Goal: Task Accomplishment & Management: Use online tool/utility

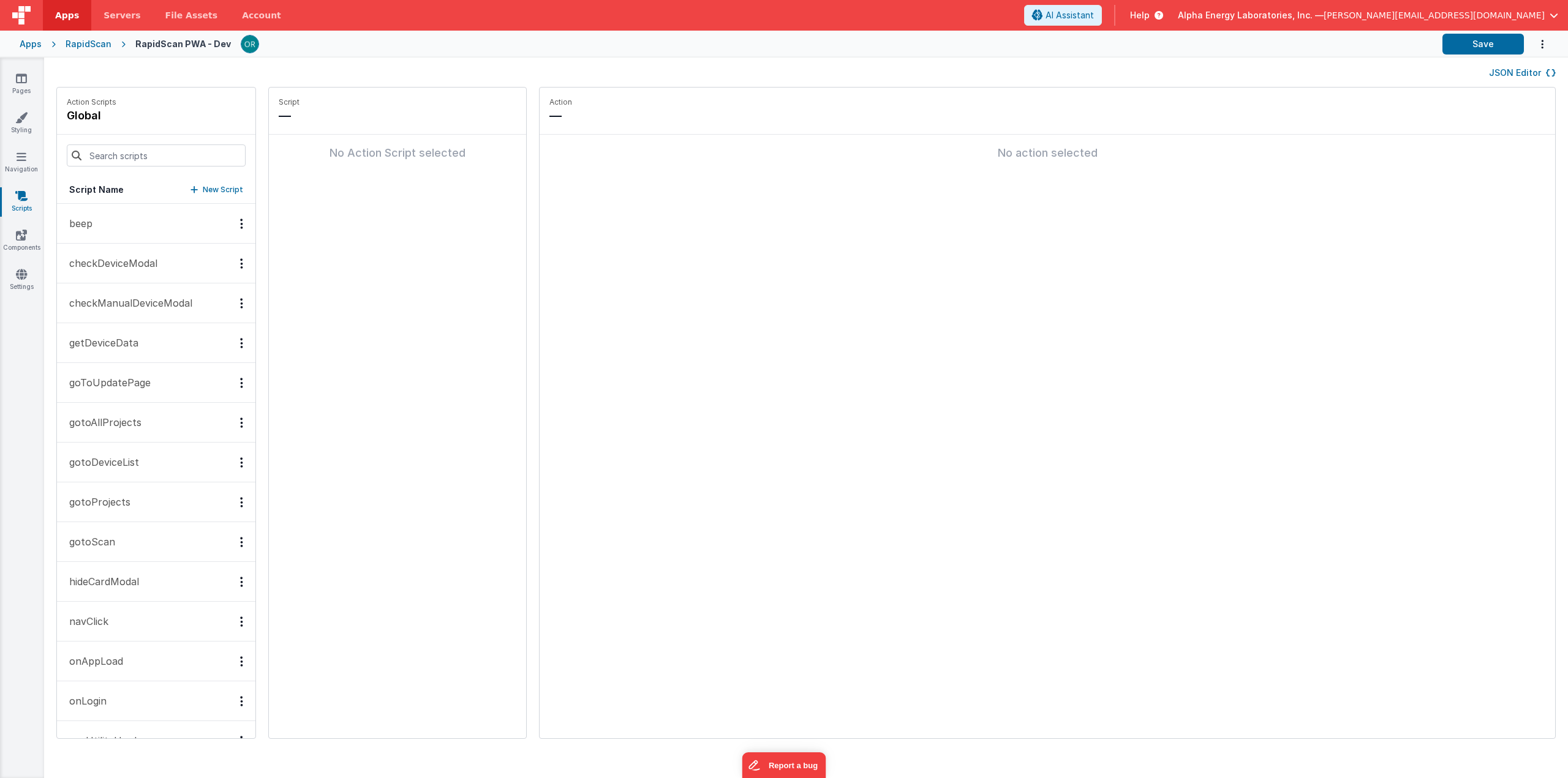
click at [78, 47] on div "RapidScan" at bounding box center [88, 44] width 46 height 13
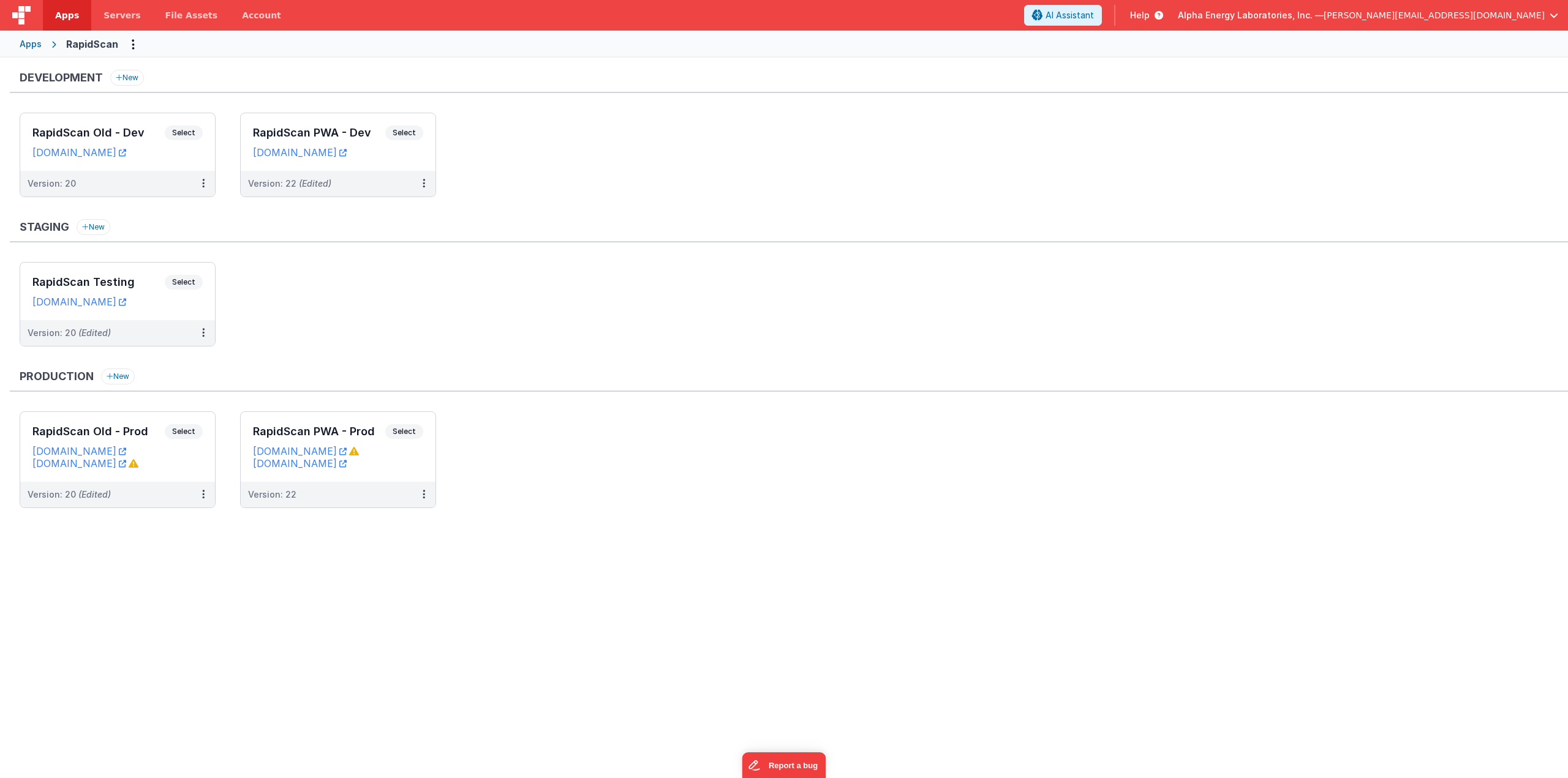
click at [422, 551] on div "Development New RapidScan Old - Dev Select URLs [DOMAIN_NAME] Version: 20 Rapid…" at bounding box center [784, 416] width 1568 height 717
click at [347, 450] on link "[DOMAIN_NAME]" at bounding box center [300, 451] width 93 height 13
click at [394, 569] on div "Development New RapidScan Old - Dev Select URLs rapidscanolddev.fmbetterforms.c…" at bounding box center [784, 416] width 1568 height 717
click at [347, 464] on link "newrapidscan.clientportal.cloud" at bounding box center [300, 463] width 93 height 13
click at [545, 234] on div "Staging New" at bounding box center [789, 231] width 1558 height 23
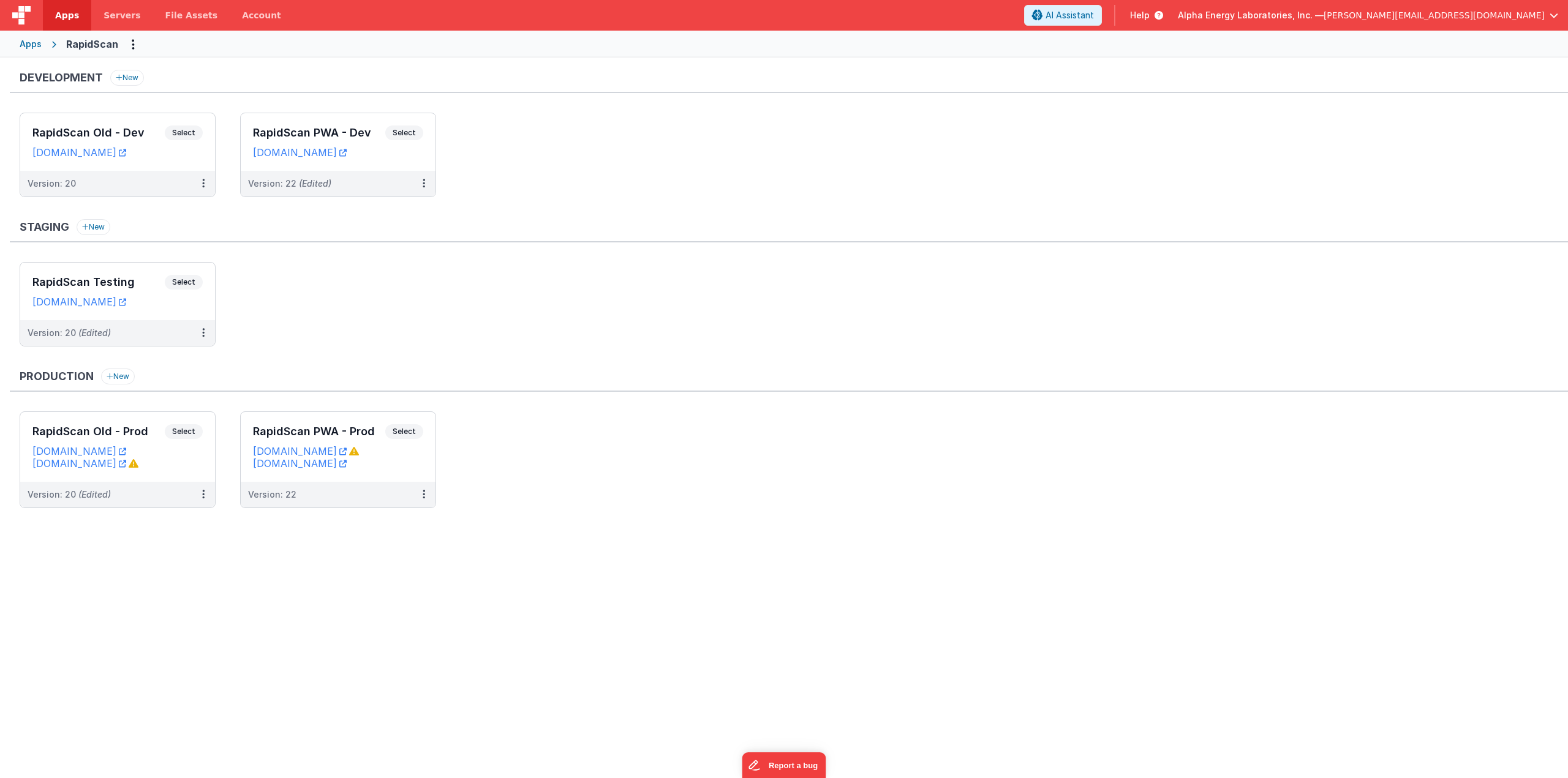
click at [464, 263] on ul "RapidScan Testing Select URLs rapidscantest.fmbetterforms.com Version: 20 (Edit…" at bounding box center [794, 310] width 1549 height 96
click at [409, 130] on span "Select" at bounding box center [404, 132] width 38 height 15
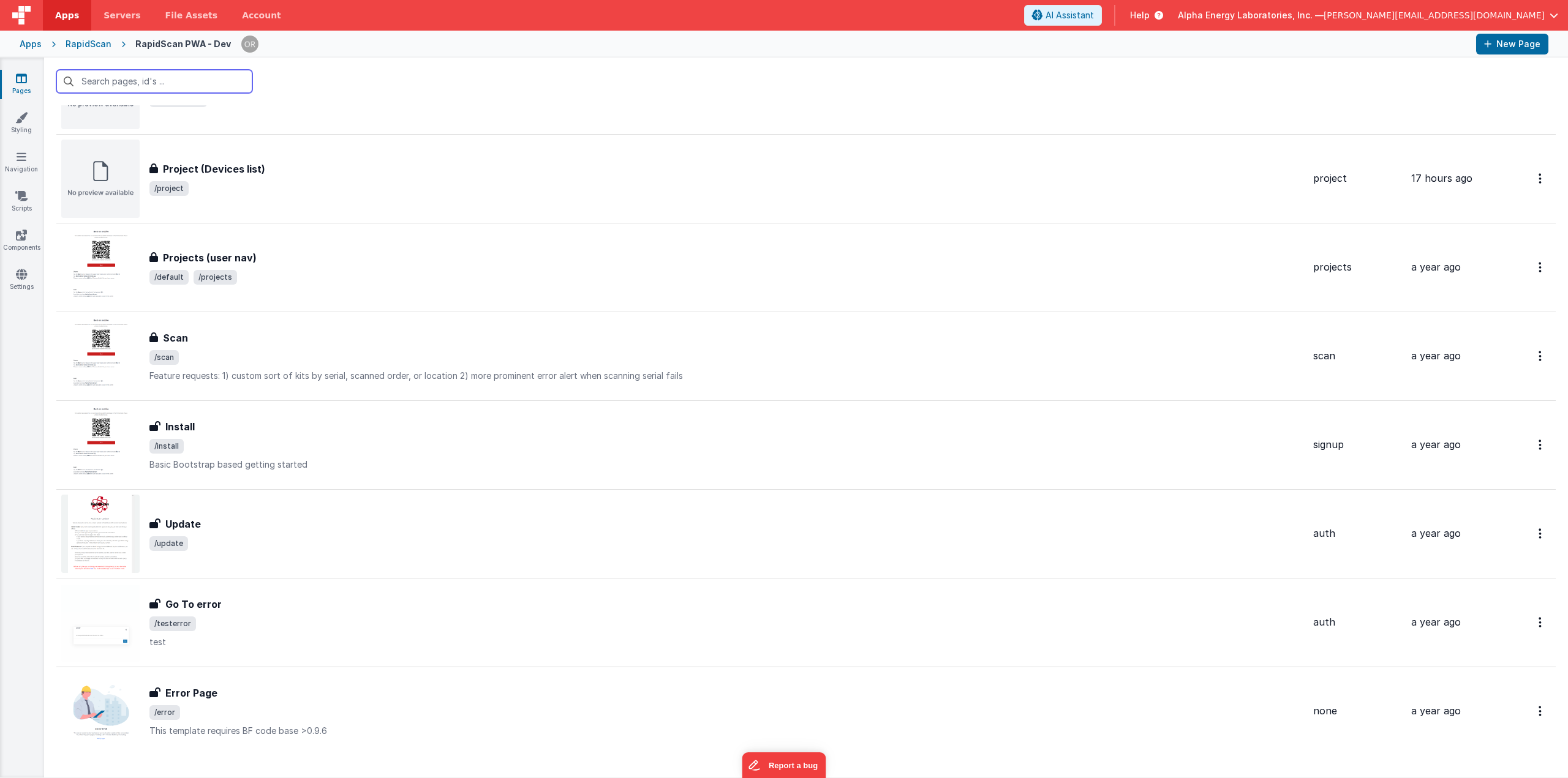
scroll to position [917, 0]
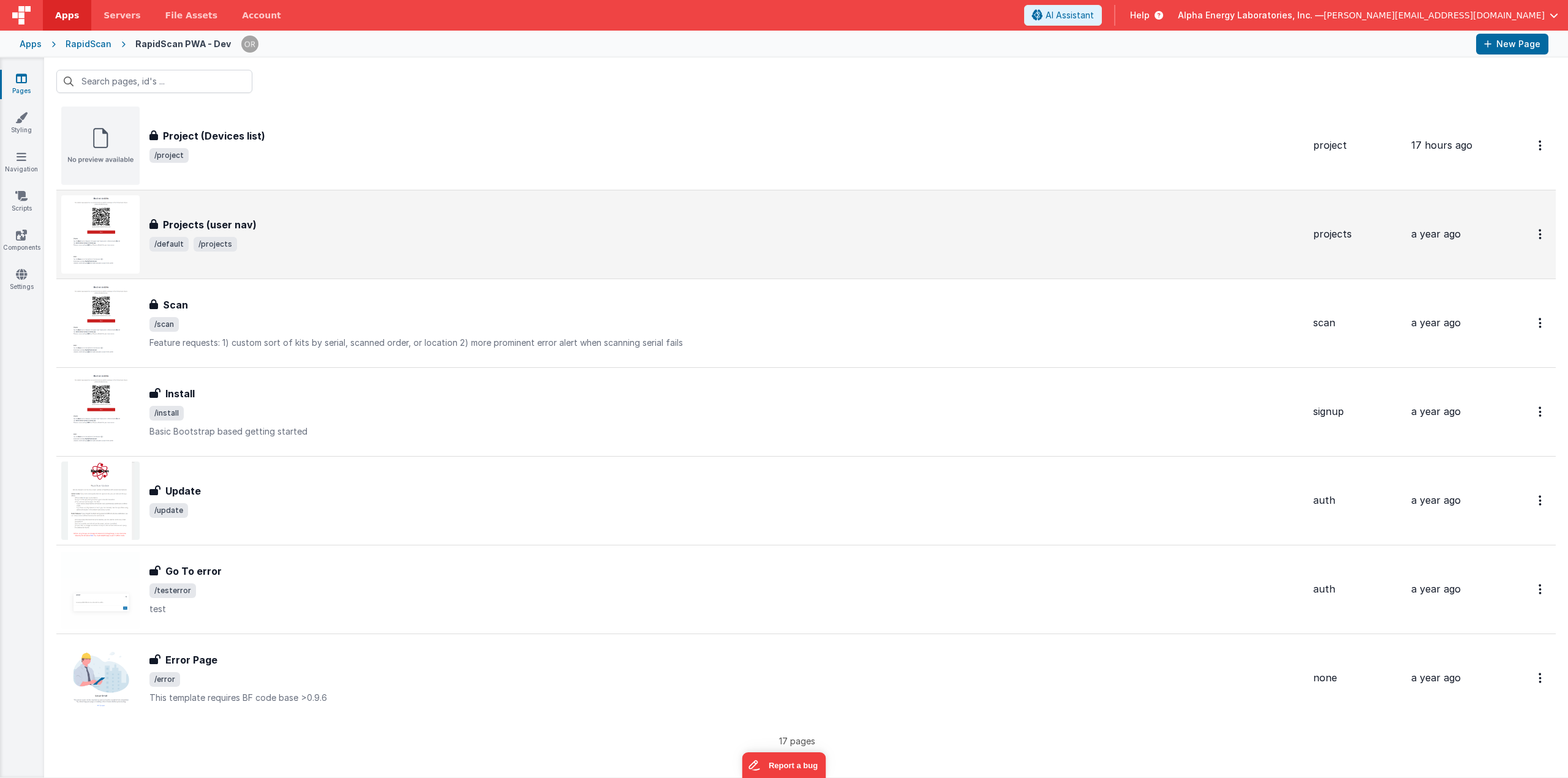
click at [272, 232] on div "Projects (user nav) Projects (user nav) /default /projects" at bounding box center [726, 234] width 1154 height 34
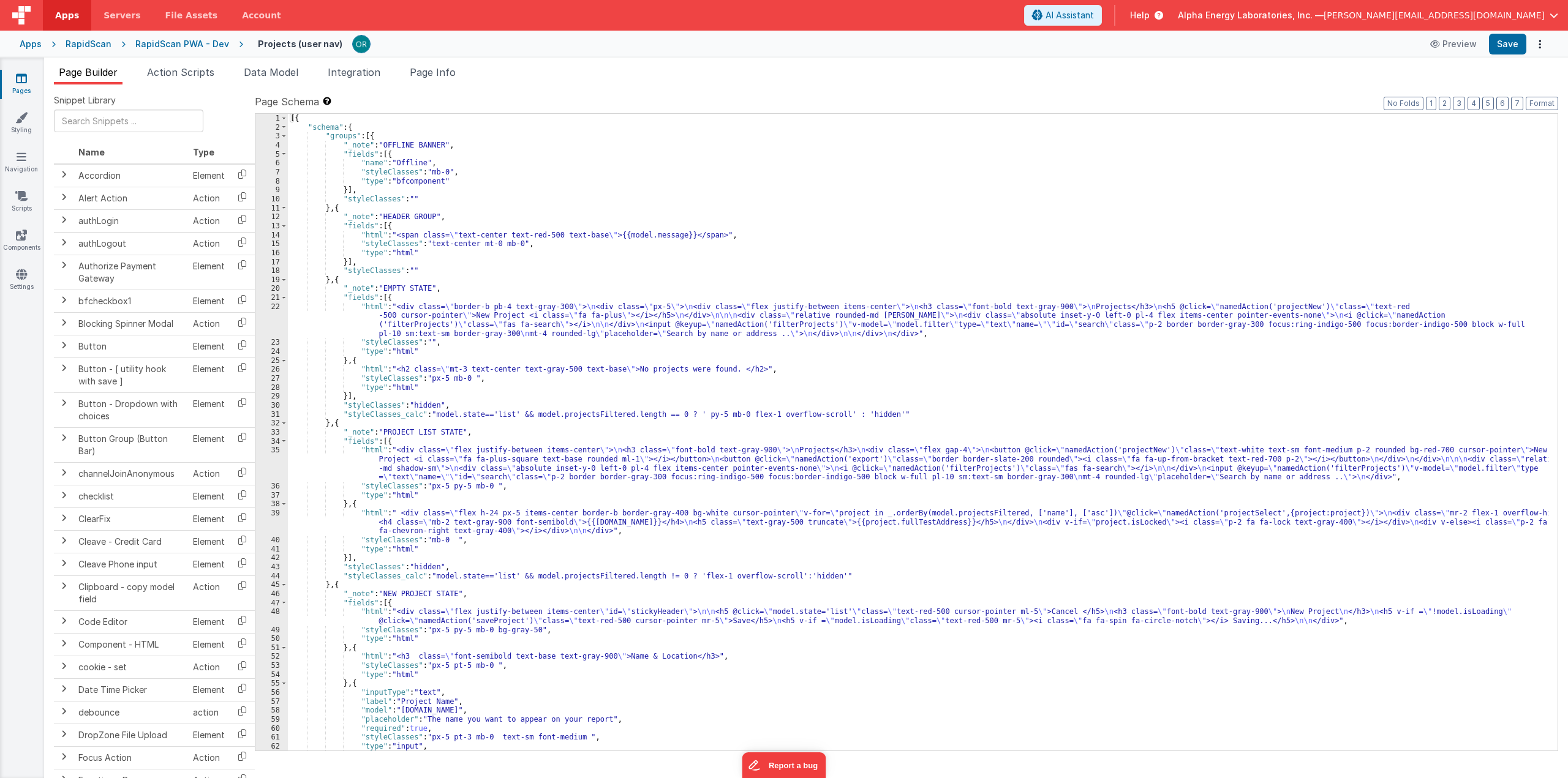
click at [505, 569] on div "[{ "schema" : { "groups" : [{ "_note" : "OFFLINE BANNER" , "fields" : [{ "name"…" at bounding box center [918, 441] width 1261 height 655
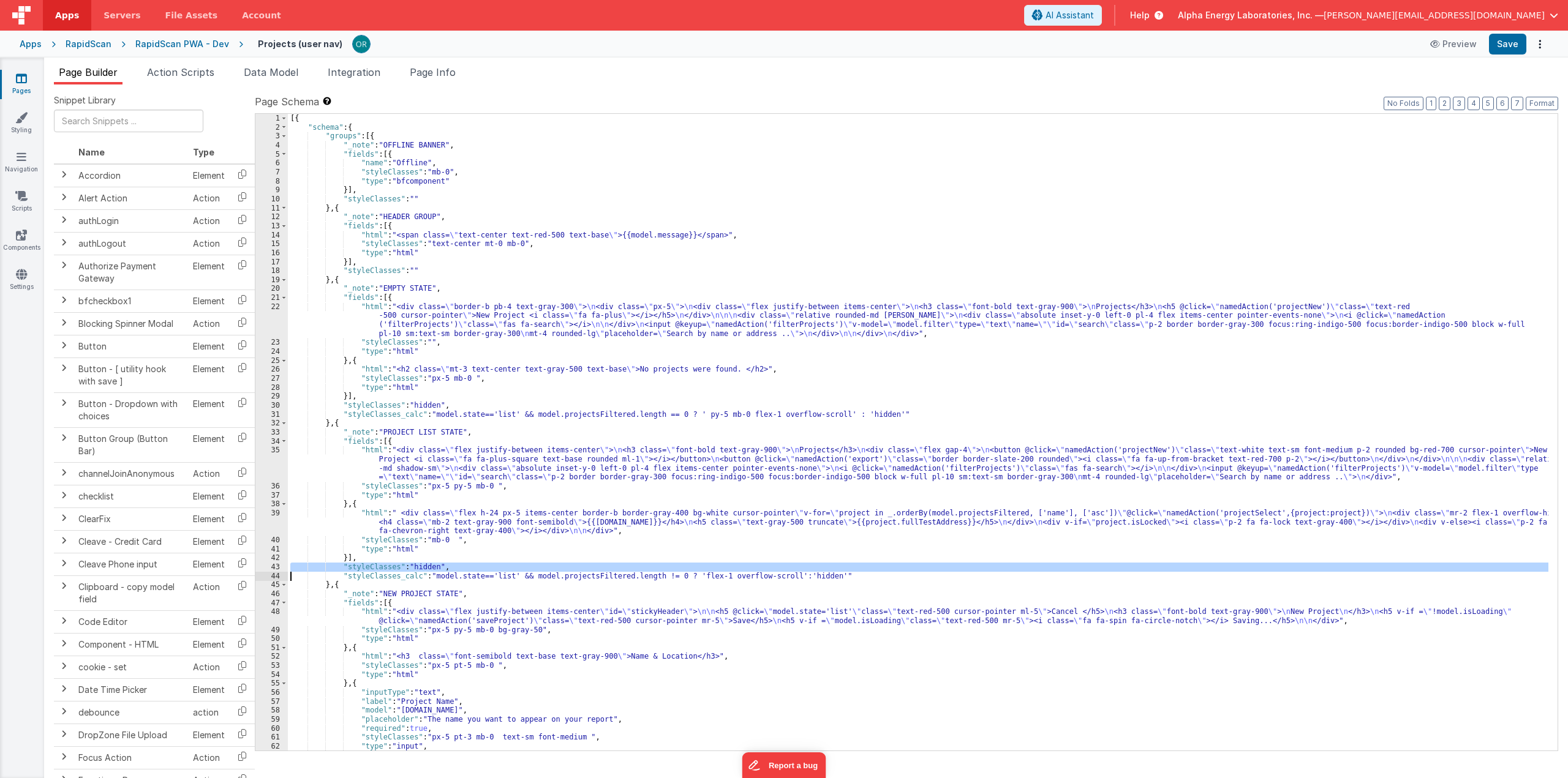
click at [503, 570] on div "[{ "schema" : { "groups" : [{ "_note" : "OFFLINE BANNER" , "fields" : [{ "name"…" at bounding box center [918, 432] width 1260 height 637
click at [503, 570] on div "[{ "schema" : { "groups" : [{ "_note" : "OFFLINE BANNER" , "fields" : [{ "name"…" at bounding box center [918, 441] width 1261 height 655
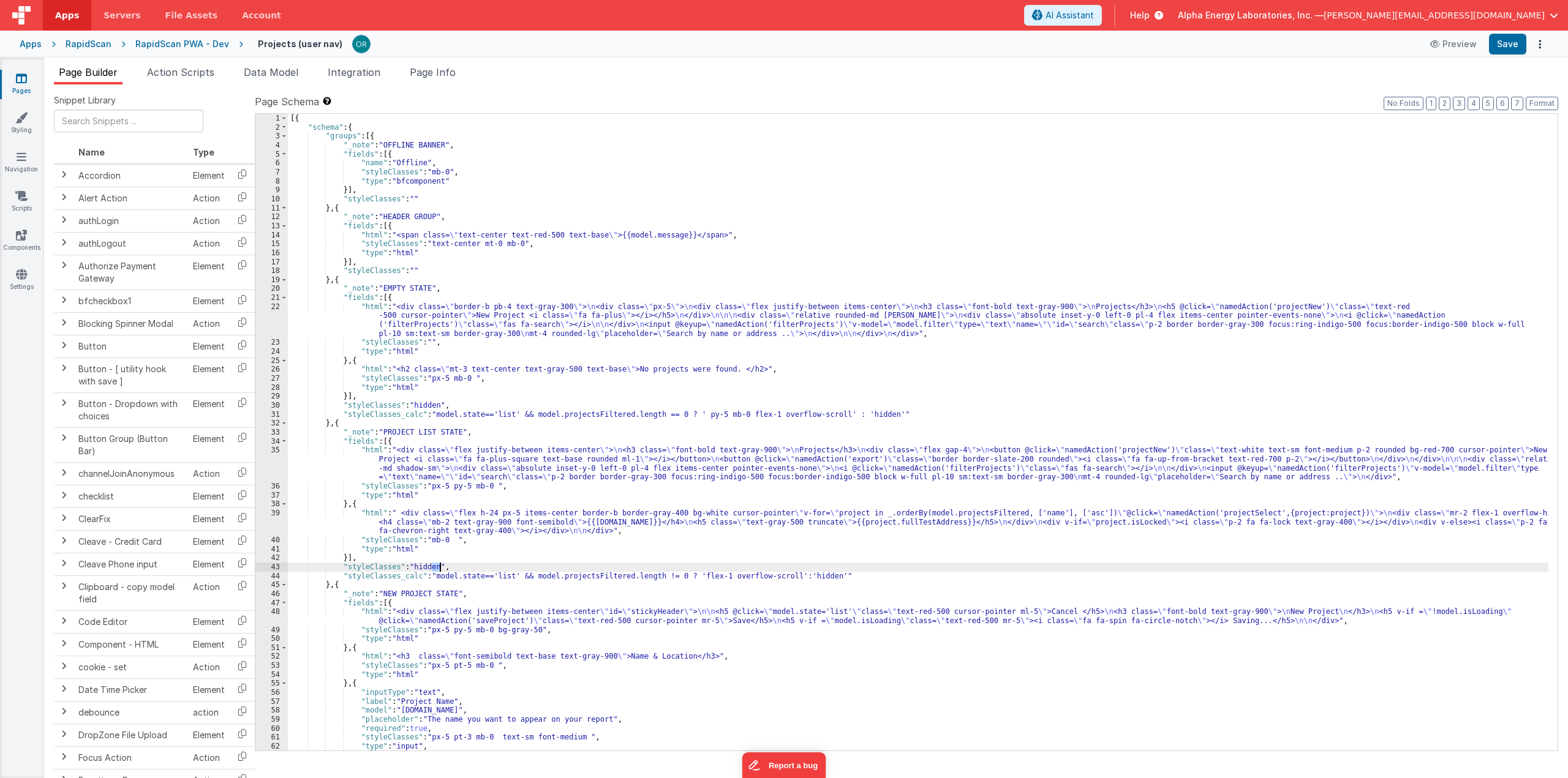
click at [498, 573] on div "[{ "schema" : { "groups" : [{ "_note" : "OFFLINE BANNER" , "fields" : [{ "name"…" at bounding box center [918, 441] width 1261 height 655
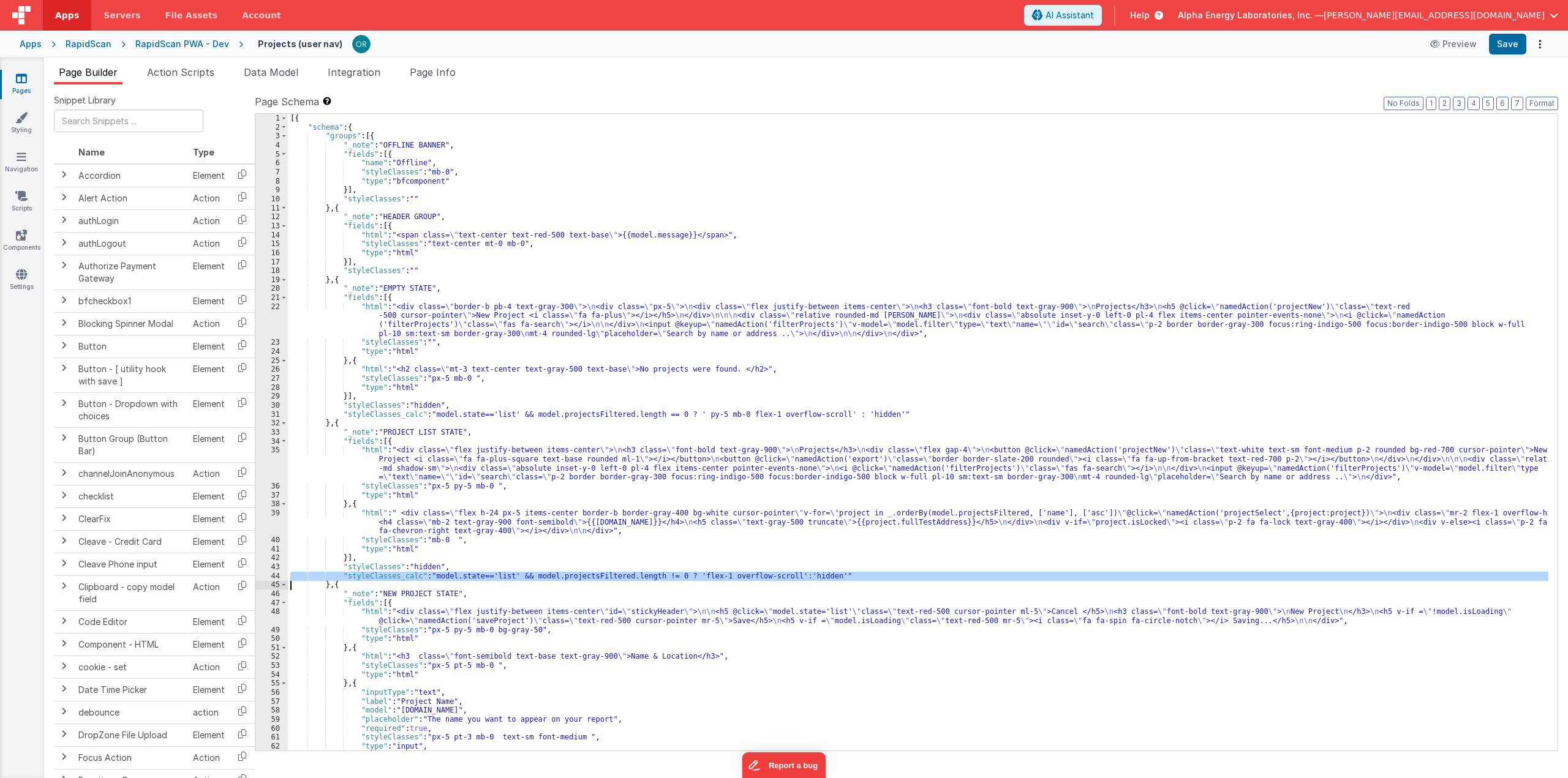
click at [489, 575] on div "[{ "schema" : { "groups" : [{ "_note" : "OFFLINE BANNER" , "fields" : [{ "name"…" at bounding box center [918, 432] width 1260 height 637
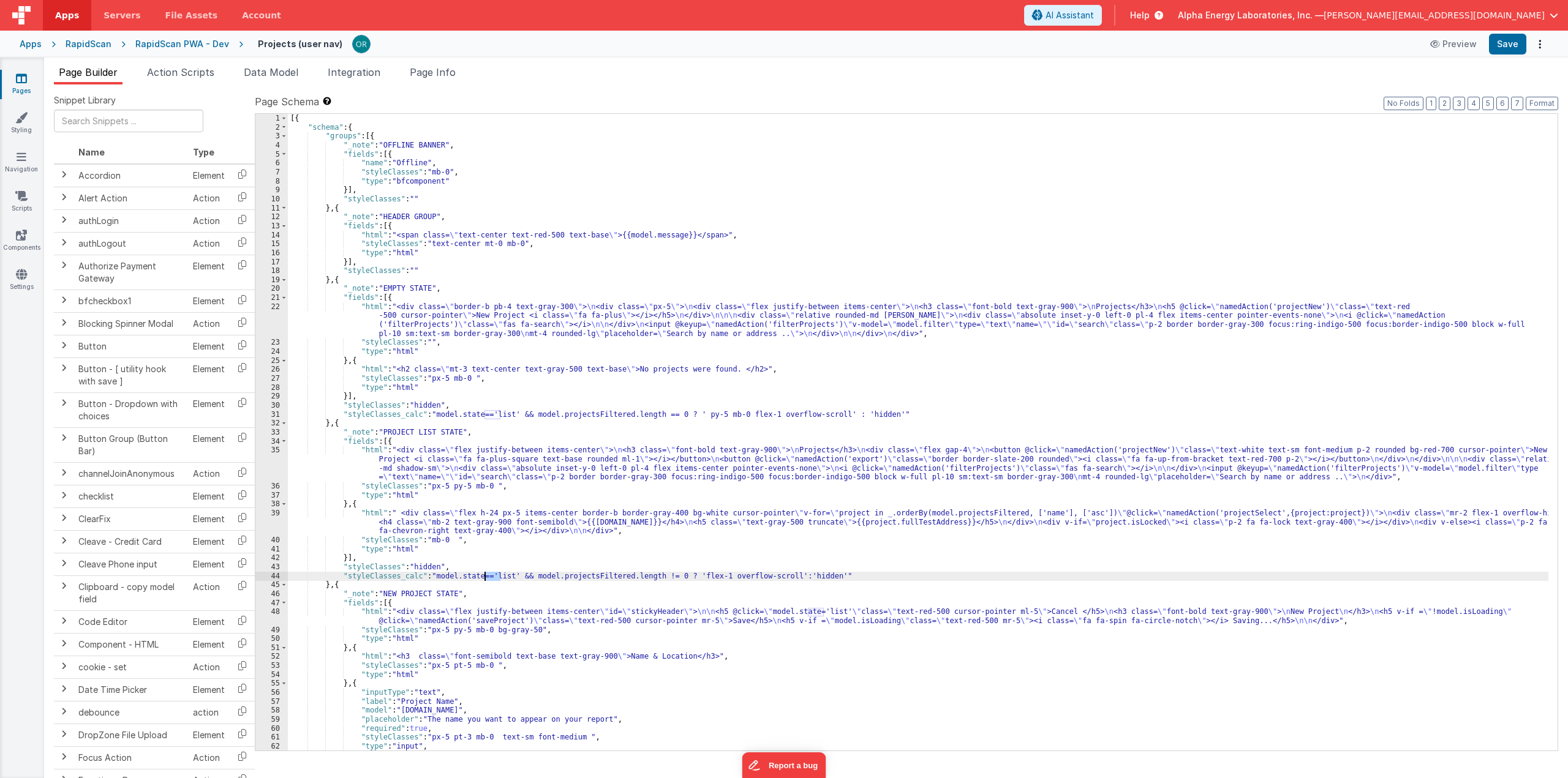
click at [489, 575] on div "[{ "schema" : { "groups" : [{ "_note" : "OFFLINE BANNER" , "fields" : [{ "name"…" at bounding box center [918, 441] width 1261 height 655
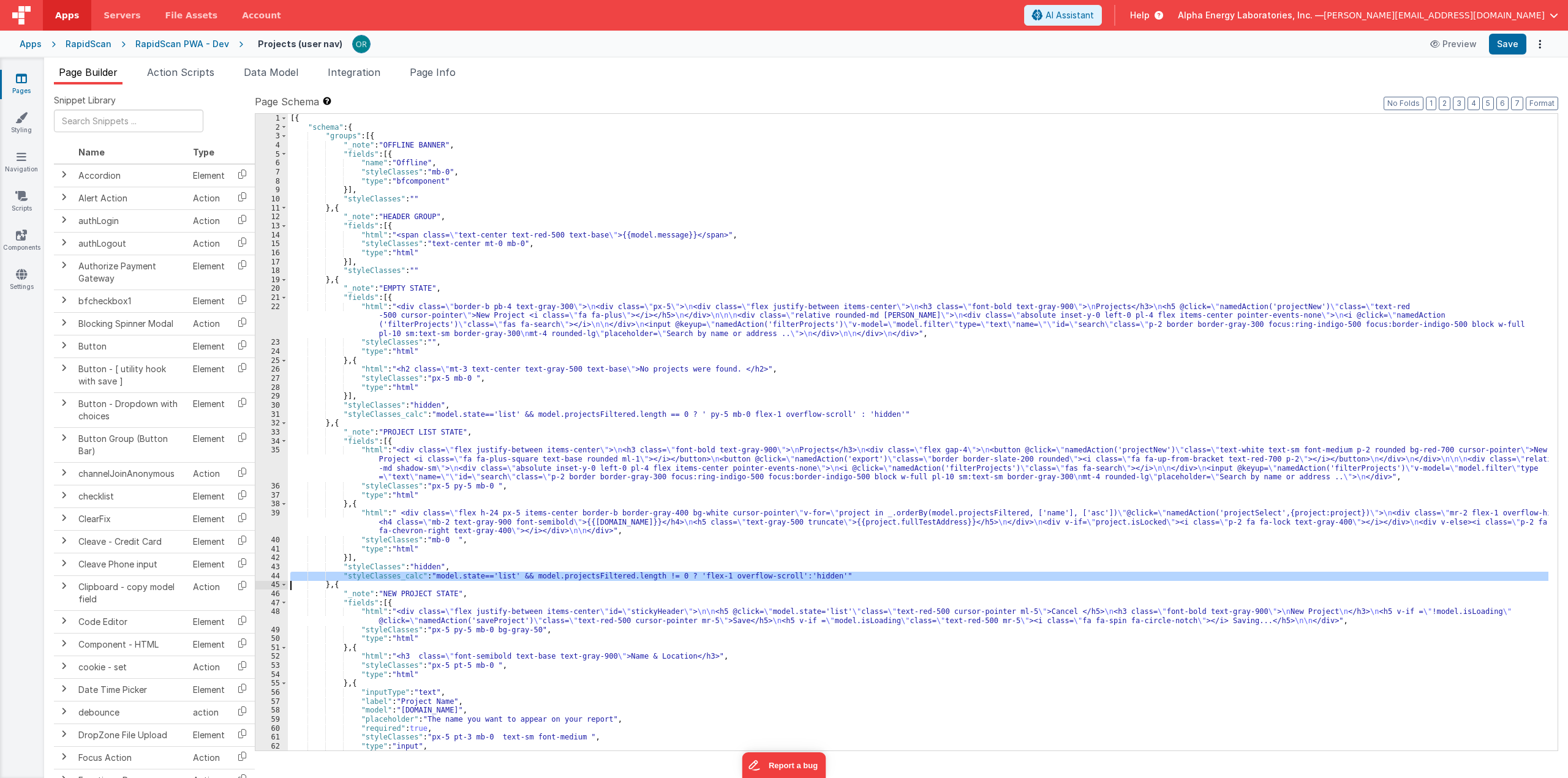
click at [489, 575] on div "[{ "schema" : { "groups" : [{ "_note" : "OFFLINE BANNER" , "fields" : [{ "name"…" at bounding box center [918, 432] width 1260 height 637
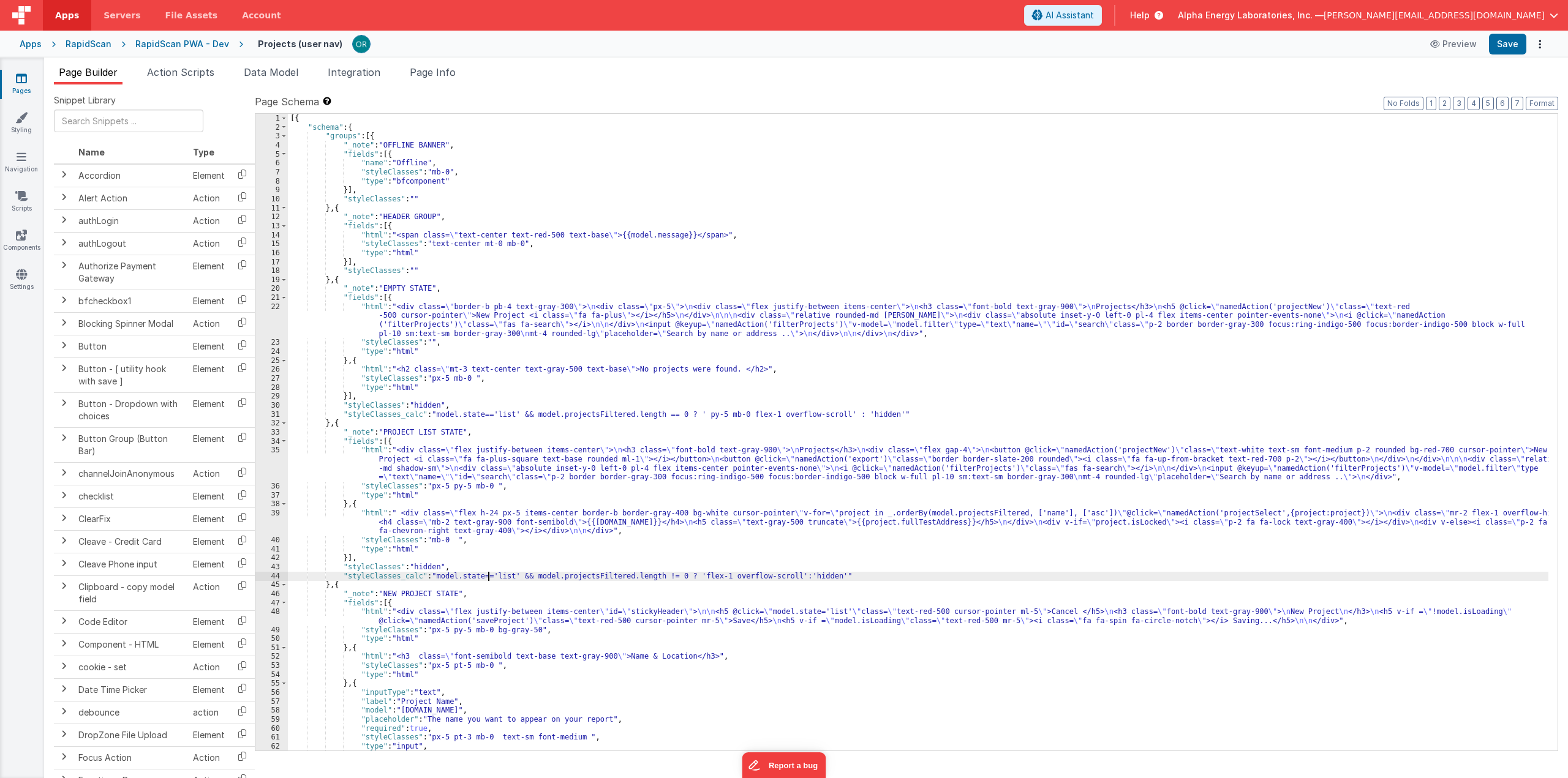
click at [489, 575] on div "[{ "schema" : { "groups" : [{ "_note" : "OFFLINE BANNER" , "fields" : [{ "name"…" at bounding box center [918, 441] width 1261 height 655
click at [489, 575] on div "[{ "schema" : { "groups" : [{ "_note" : "OFFLINE BANNER" , "fields" : [{ "name"…" at bounding box center [918, 432] width 1260 height 637
click at [489, 575] on div "[{ "schema" : { "groups" : [{ "_note" : "OFFLINE BANNER" , "fields" : [{ "name"…" at bounding box center [918, 441] width 1261 height 655
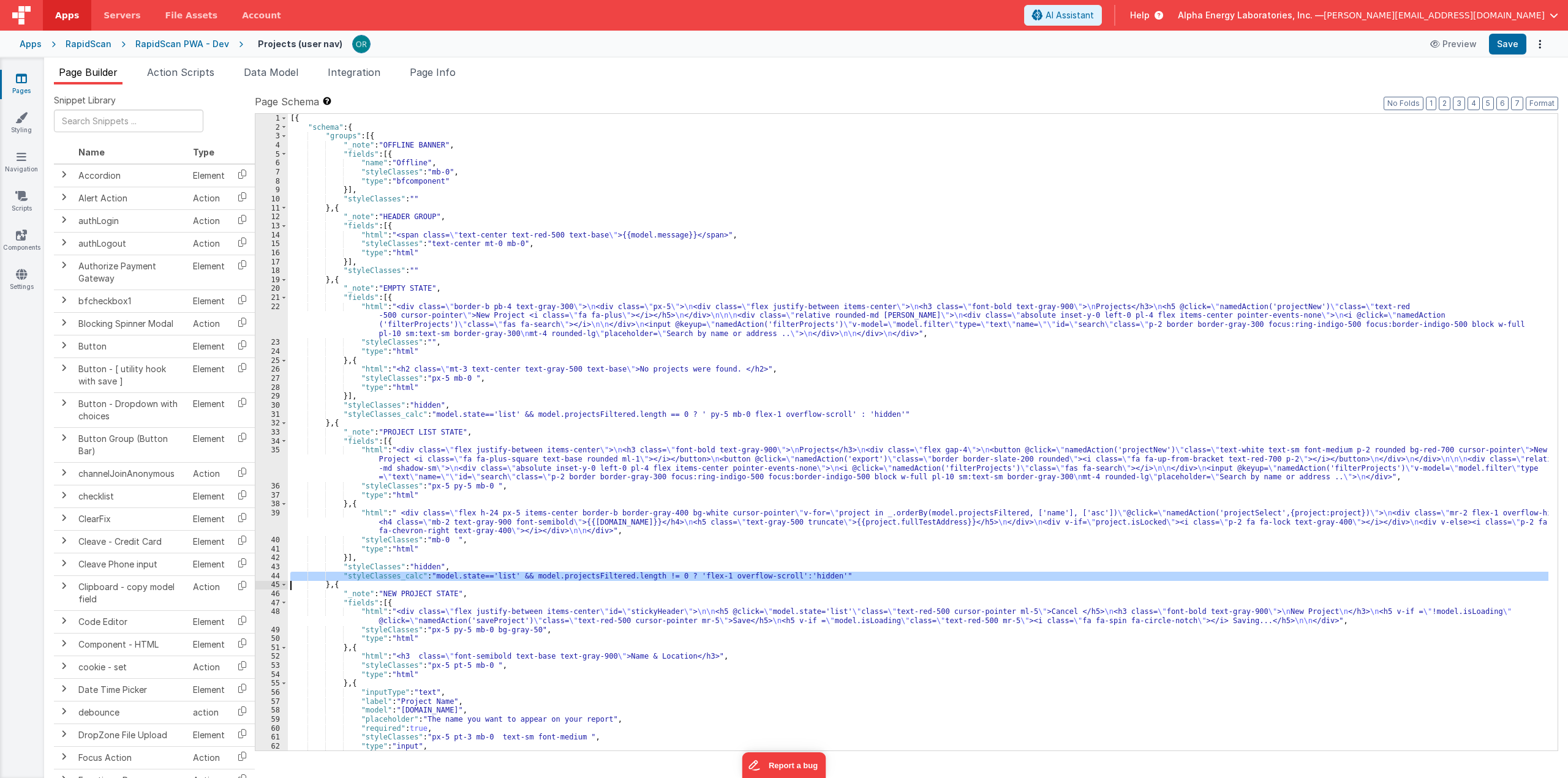
click at [489, 575] on div "[{ "schema" : { "groups" : [{ "_note" : "OFFLINE BANNER" , "fields" : [{ "name"…" at bounding box center [918, 441] width 1261 height 655
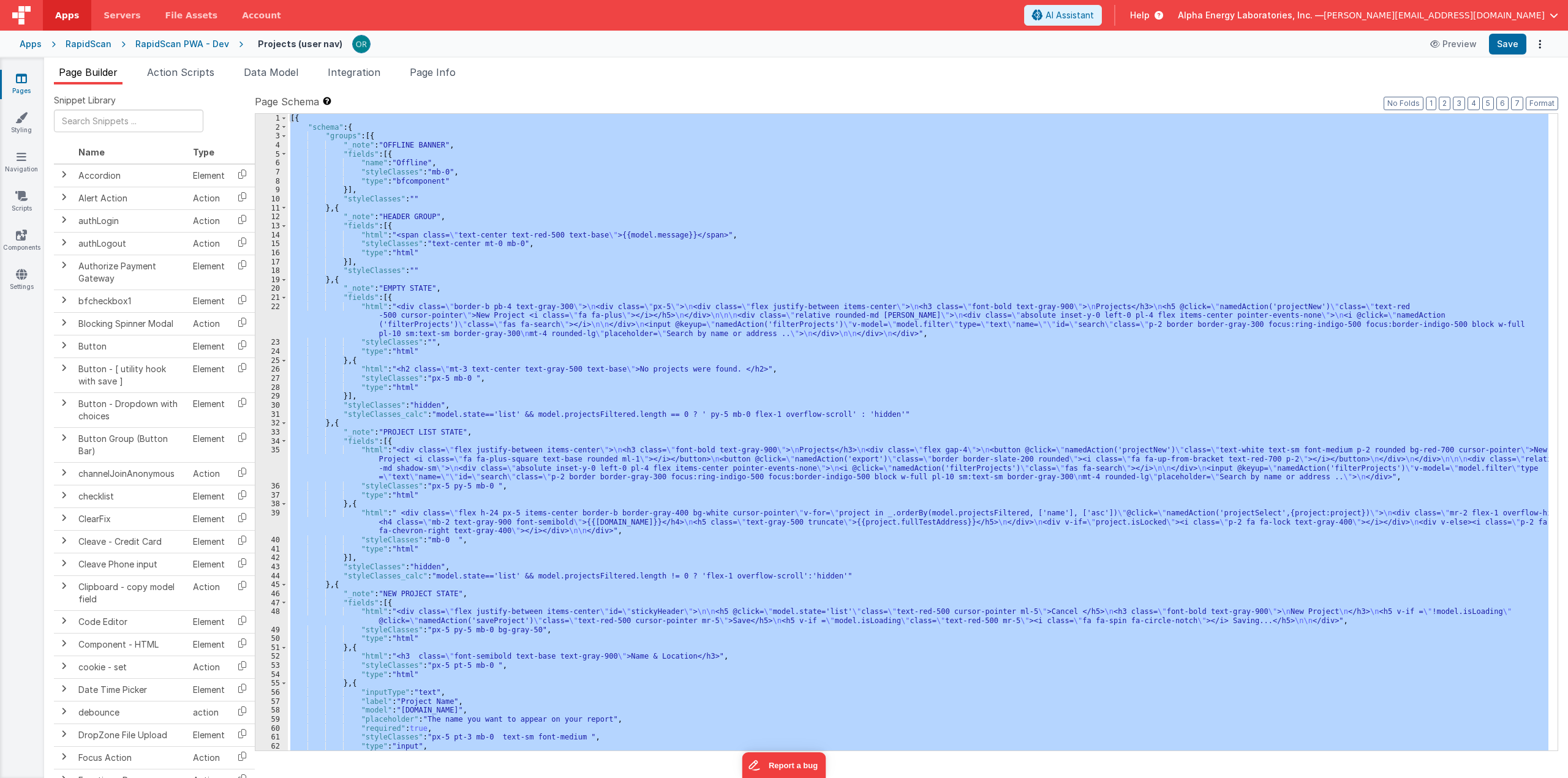
click at [489, 575] on div "[{ "schema" : { "groups" : [{ "_note" : "OFFLINE BANNER" , "fields" : [{ "name"…" at bounding box center [918, 441] width 1261 height 655
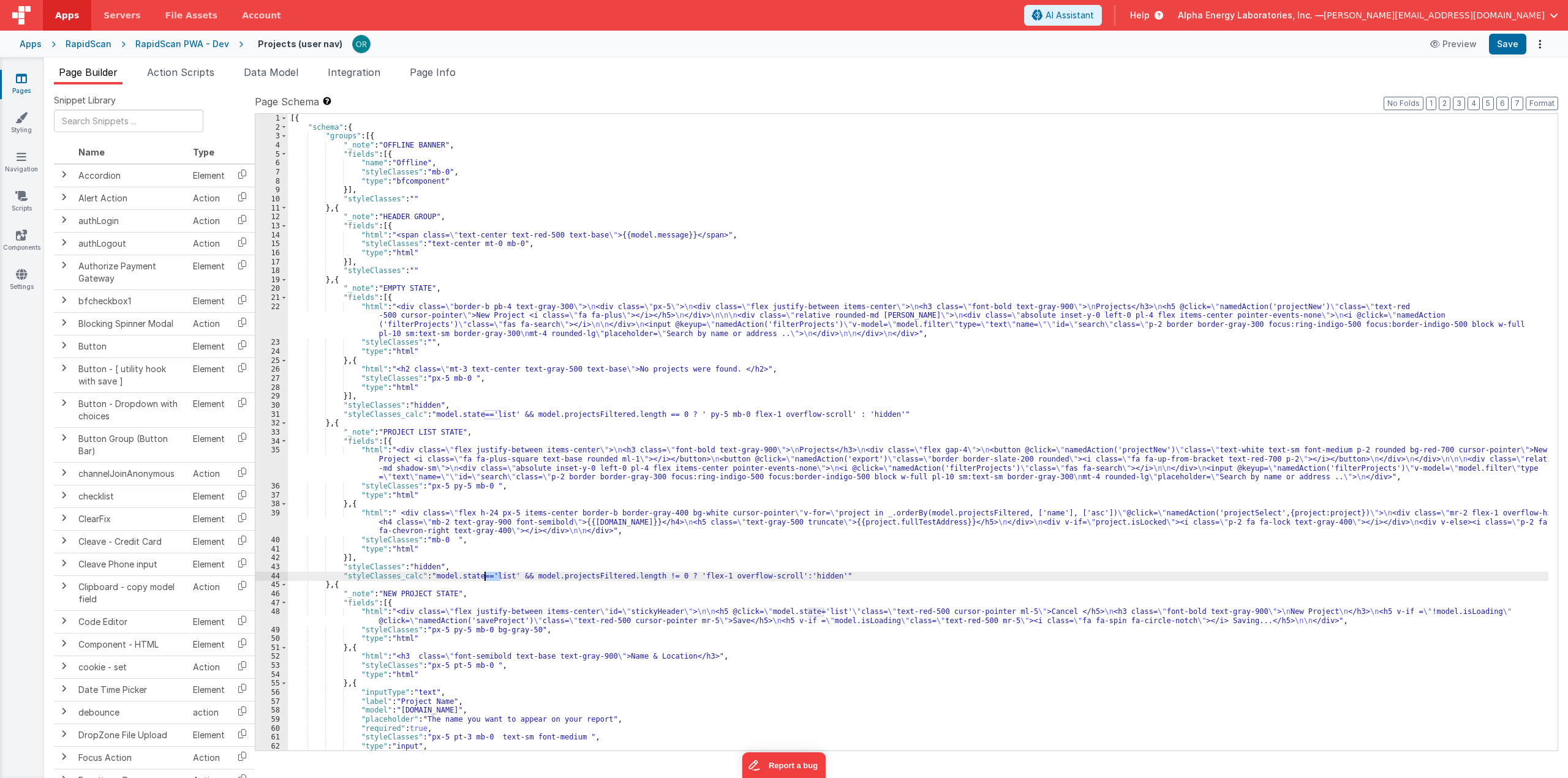
click at [489, 575] on div "[{ "schema" : { "groups" : [{ "_note" : "OFFLINE BANNER" , "fields" : [{ "name"…" at bounding box center [918, 441] width 1261 height 655
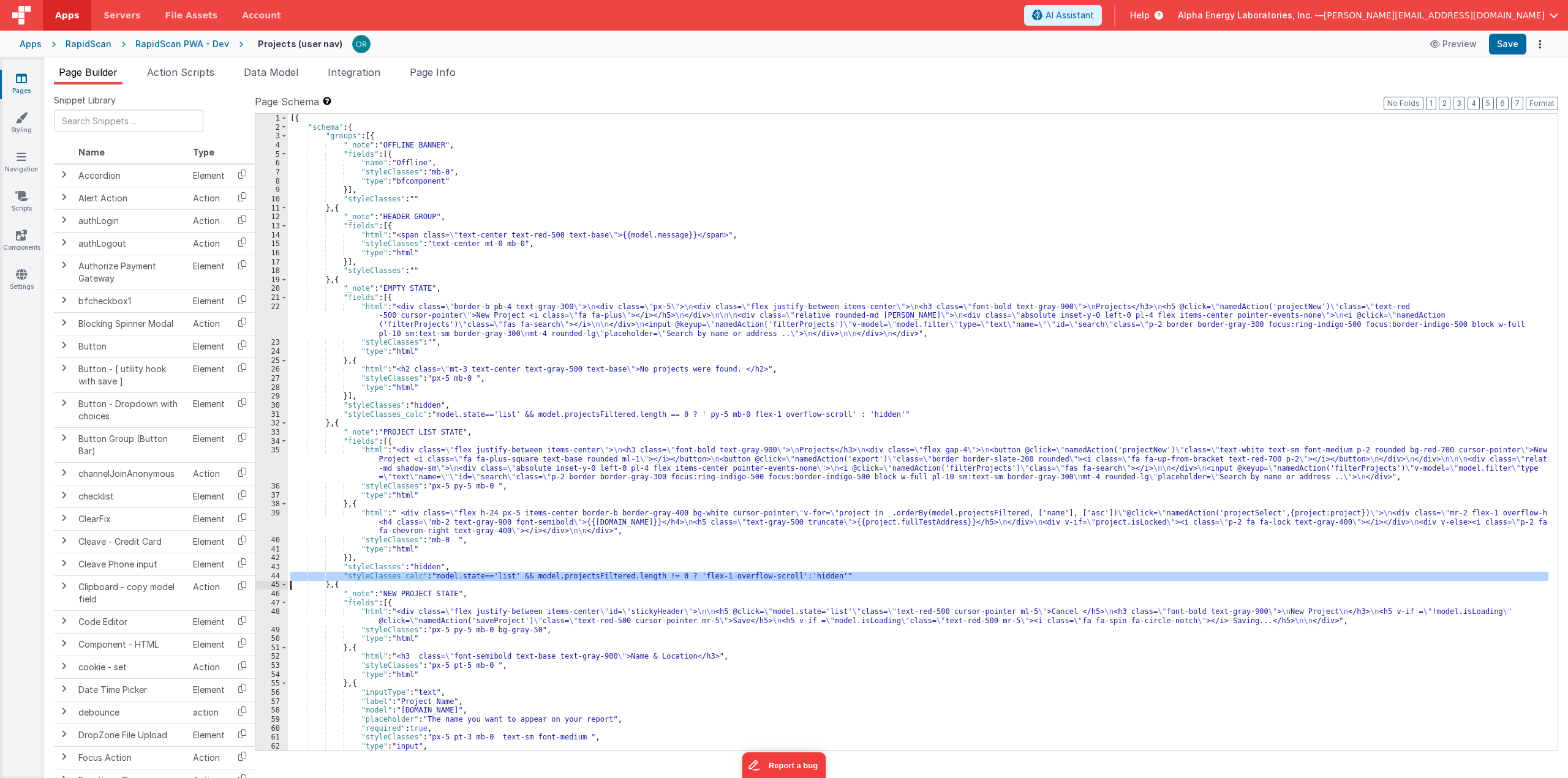
click at [489, 575] on div "[{ "schema" : { "groups" : [{ "_note" : "OFFLINE BANNER" , "fields" : [{ "name"…" at bounding box center [918, 441] width 1261 height 655
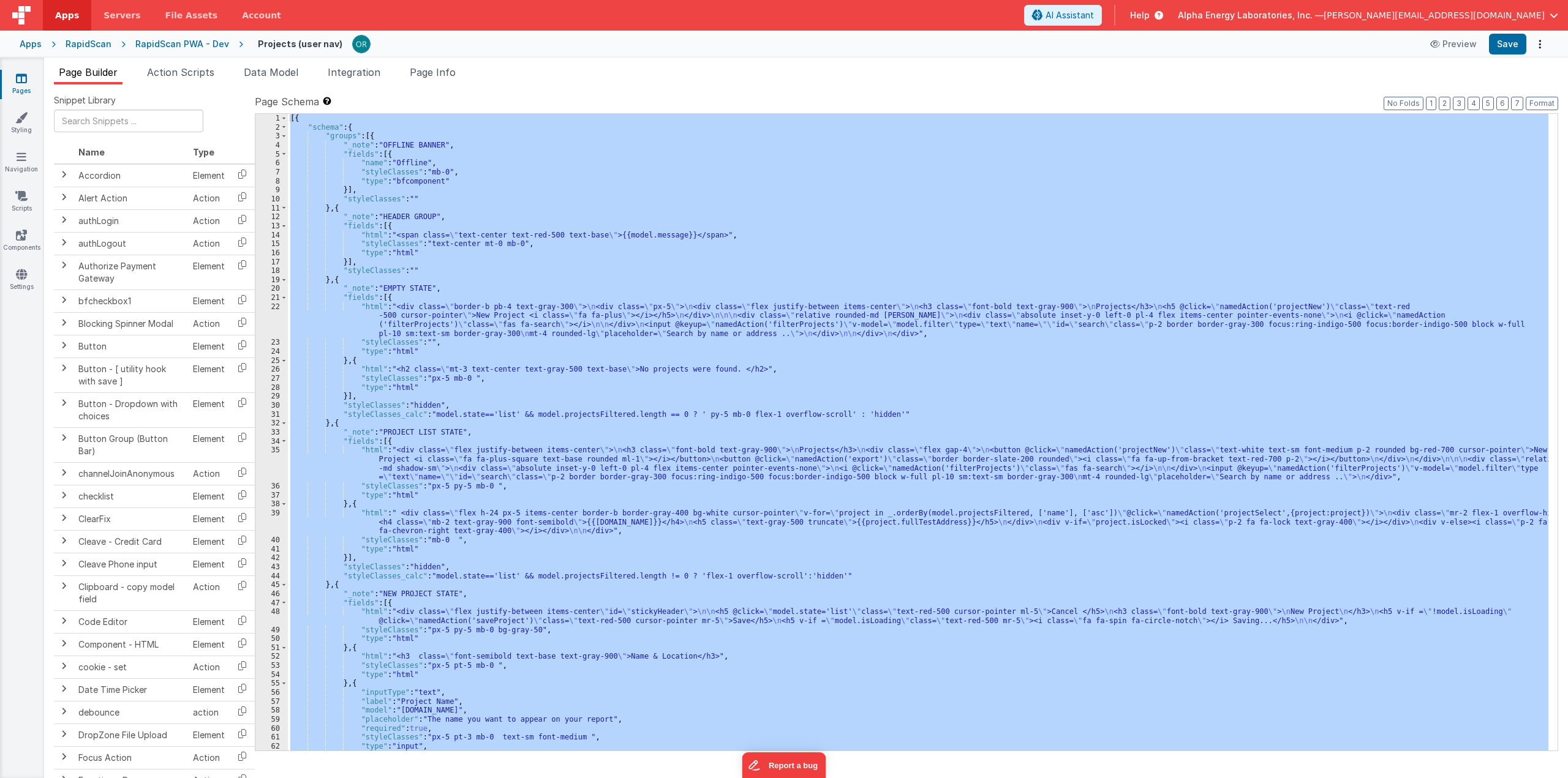
click at [489, 575] on div "[{ "schema" : { "groups" : [{ "_note" : "OFFLINE BANNER" , "fields" : [{ "name"…" at bounding box center [918, 432] width 1260 height 637
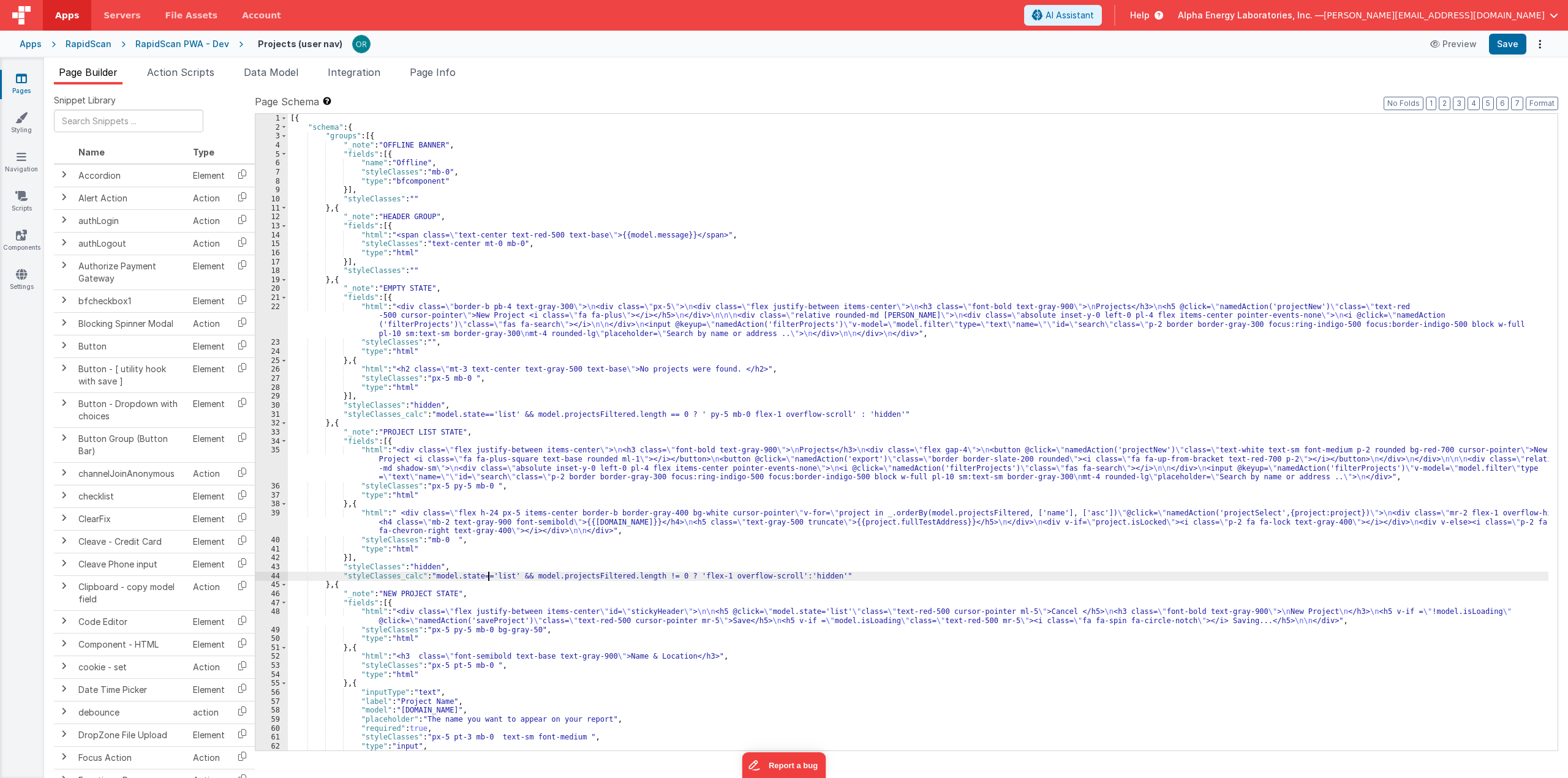
click at [489, 575] on div "[{ "schema" : { "groups" : [{ "_note" : "OFFLINE BANNER" , "fields" : [{ "name"…" at bounding box center [918, 441] width 1261 height 655
click at [489, 575] on div "[{ "schema" : { "groups" : [{ "_note" : "OFFLINE BANNER" , "fields" : [{ "name"…" at bounding box center [918, 432] width 1260 height 637
click at [489, 575] on div "[{ "schema" : { "groups" : [{ "_note" : "OFFLINE BANNER" , "fields" : [{ "name"…" at bounding box center [918, 441] width 1261 height 655
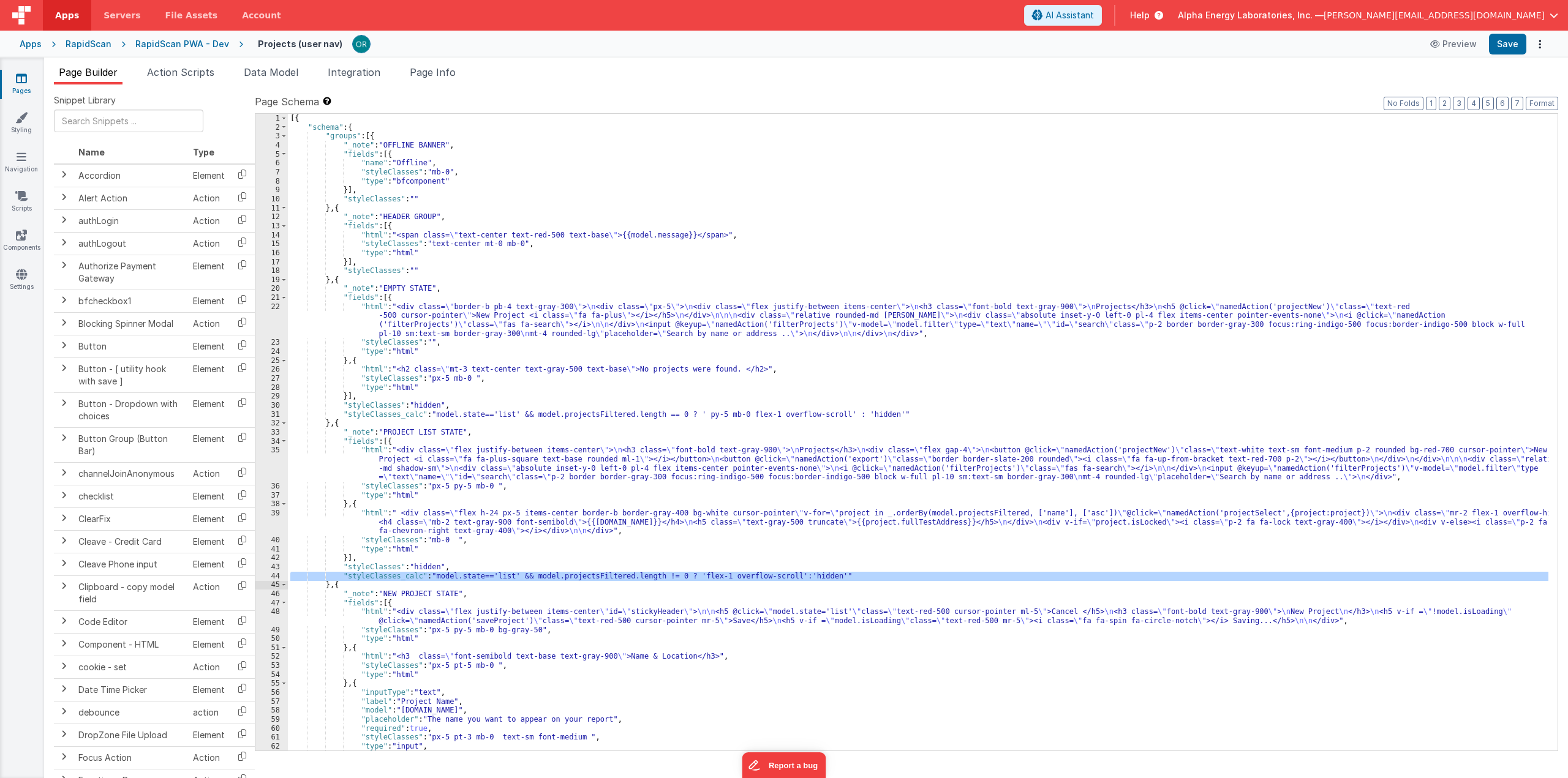
click at [489, 575] on div "[{ "schema" : { "groups" : [{ "_note" : "OFFLINE BANNER" , "fields" : [{ "name"…" at bounding box center [918, 432] width 1260 height 637
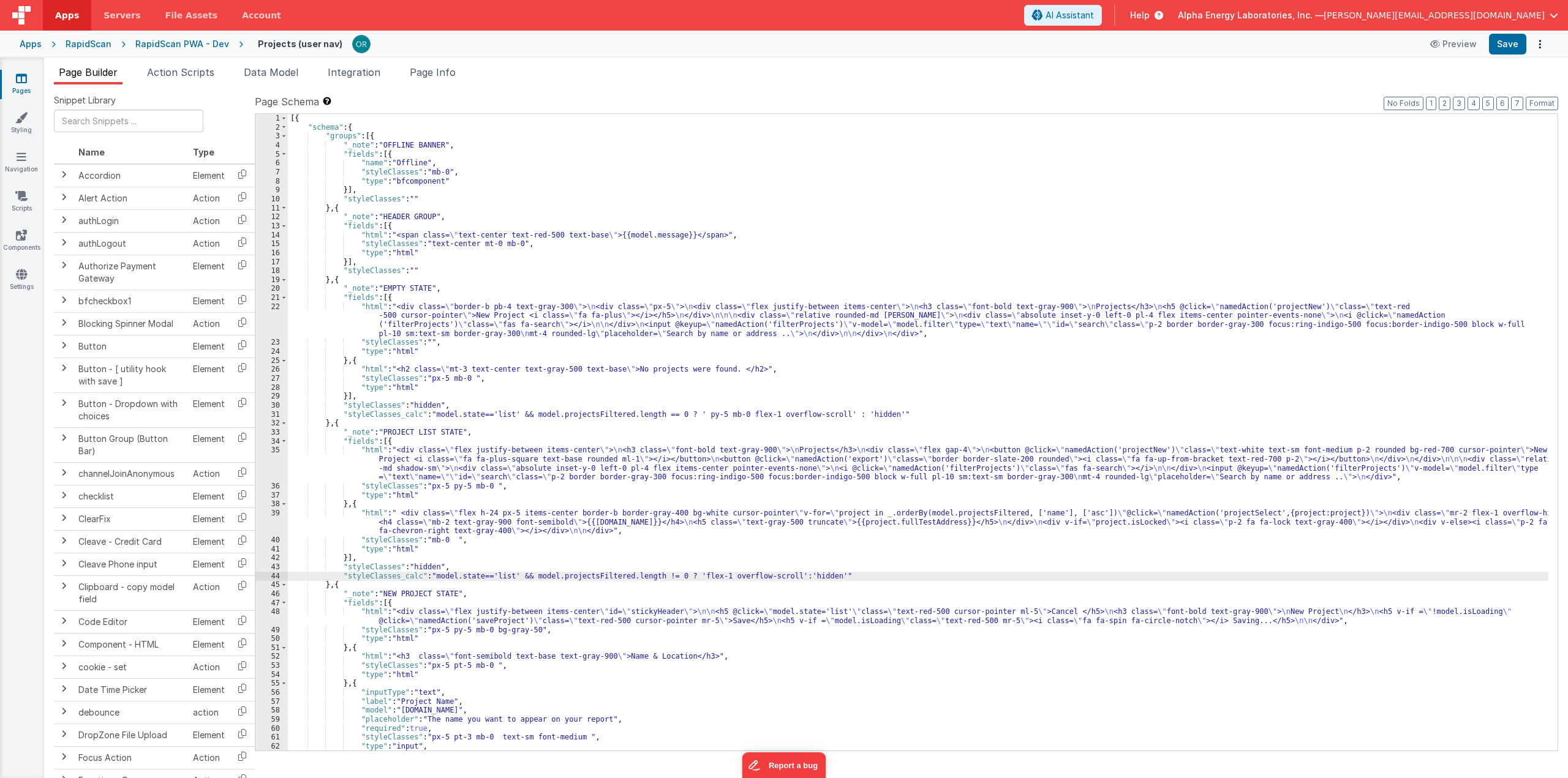
click at [198, 45] on div "RapidScan PWA - Dev" at bounding box center [182, 44] width 93 height 13
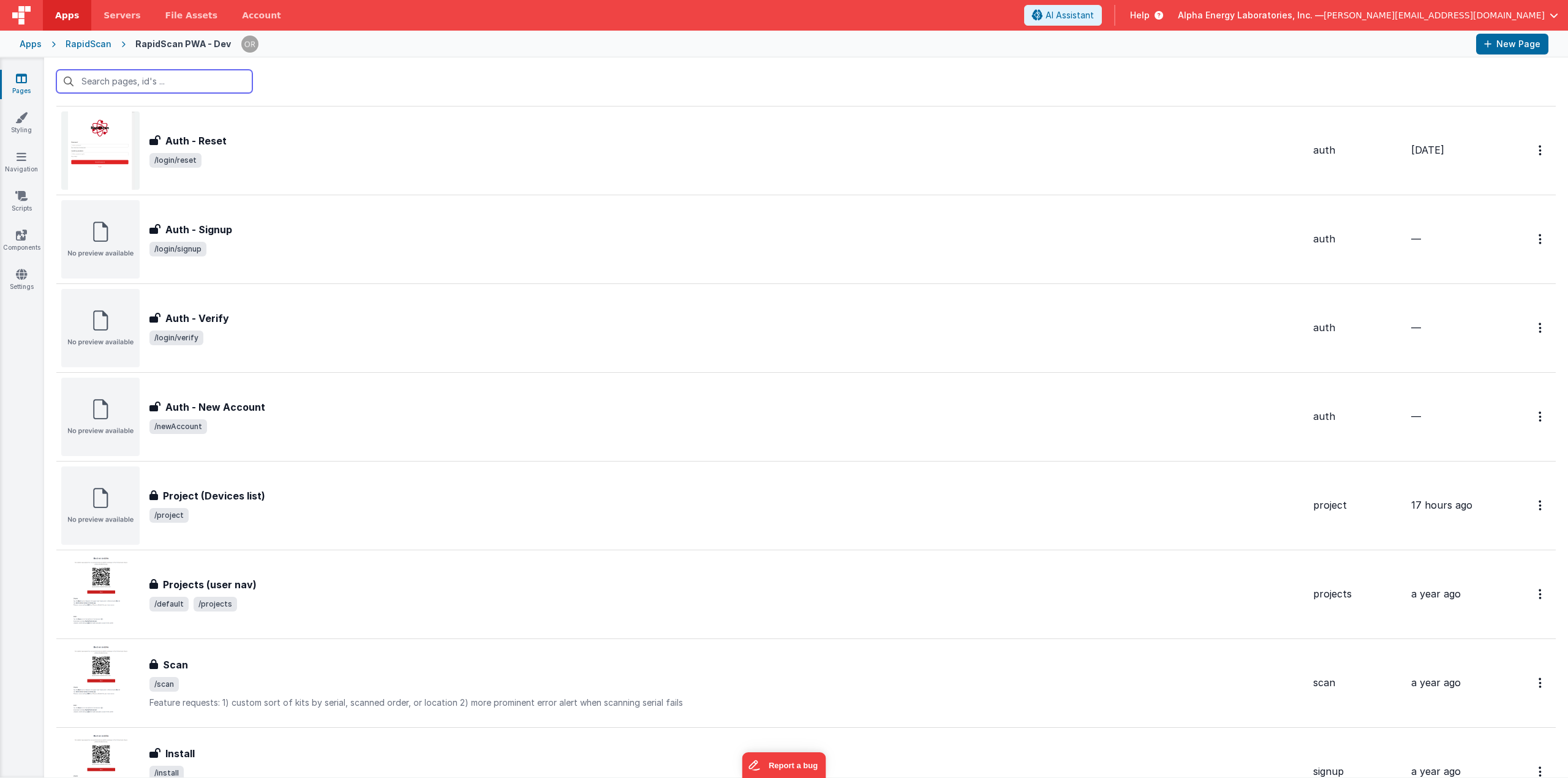
scroll to position [658, 0]
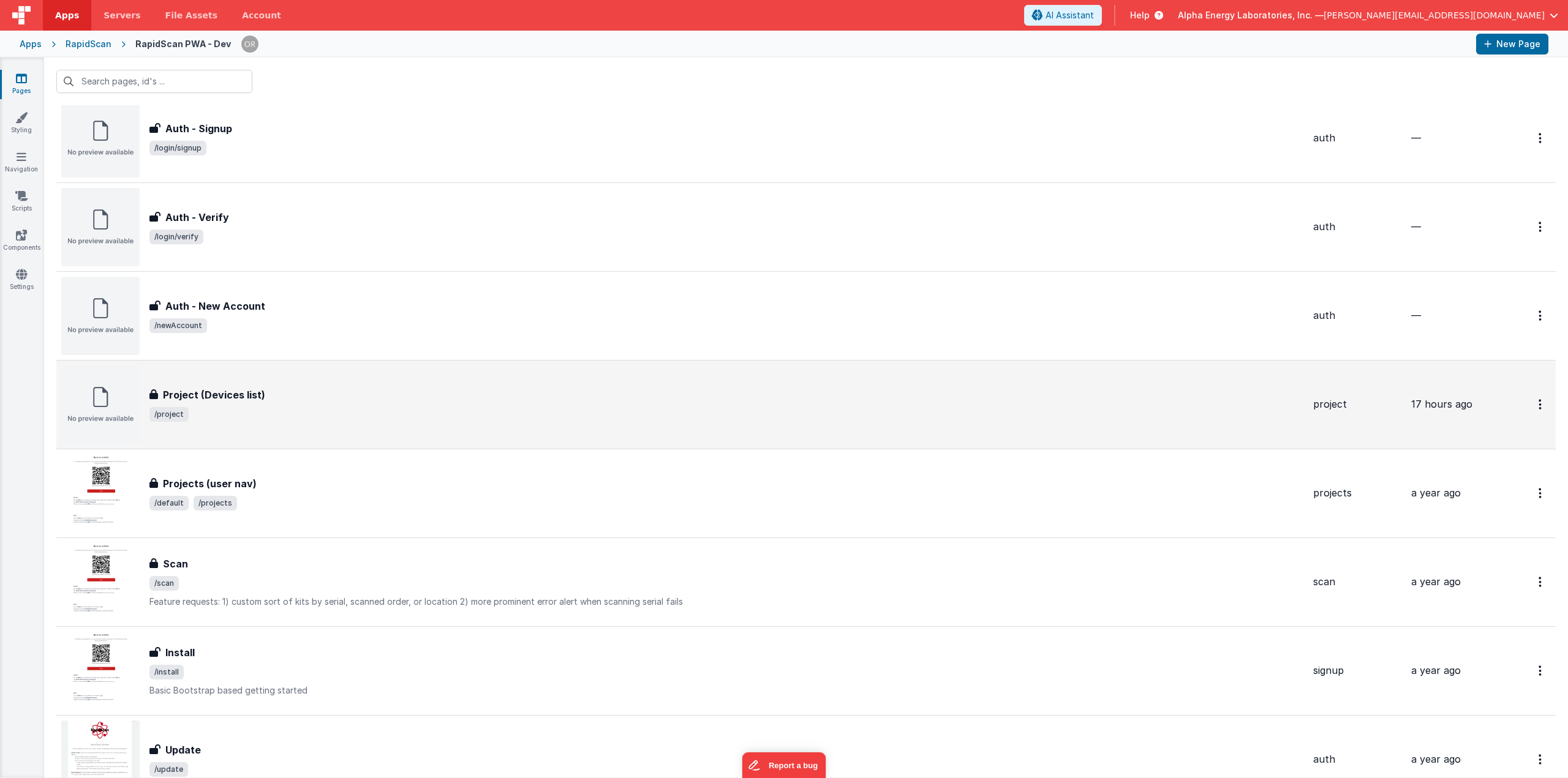
click at [353, 420] on div "Project (Devices list) Project (Devices list) /project" at bounding box center [682, 404] width 1242 height 78
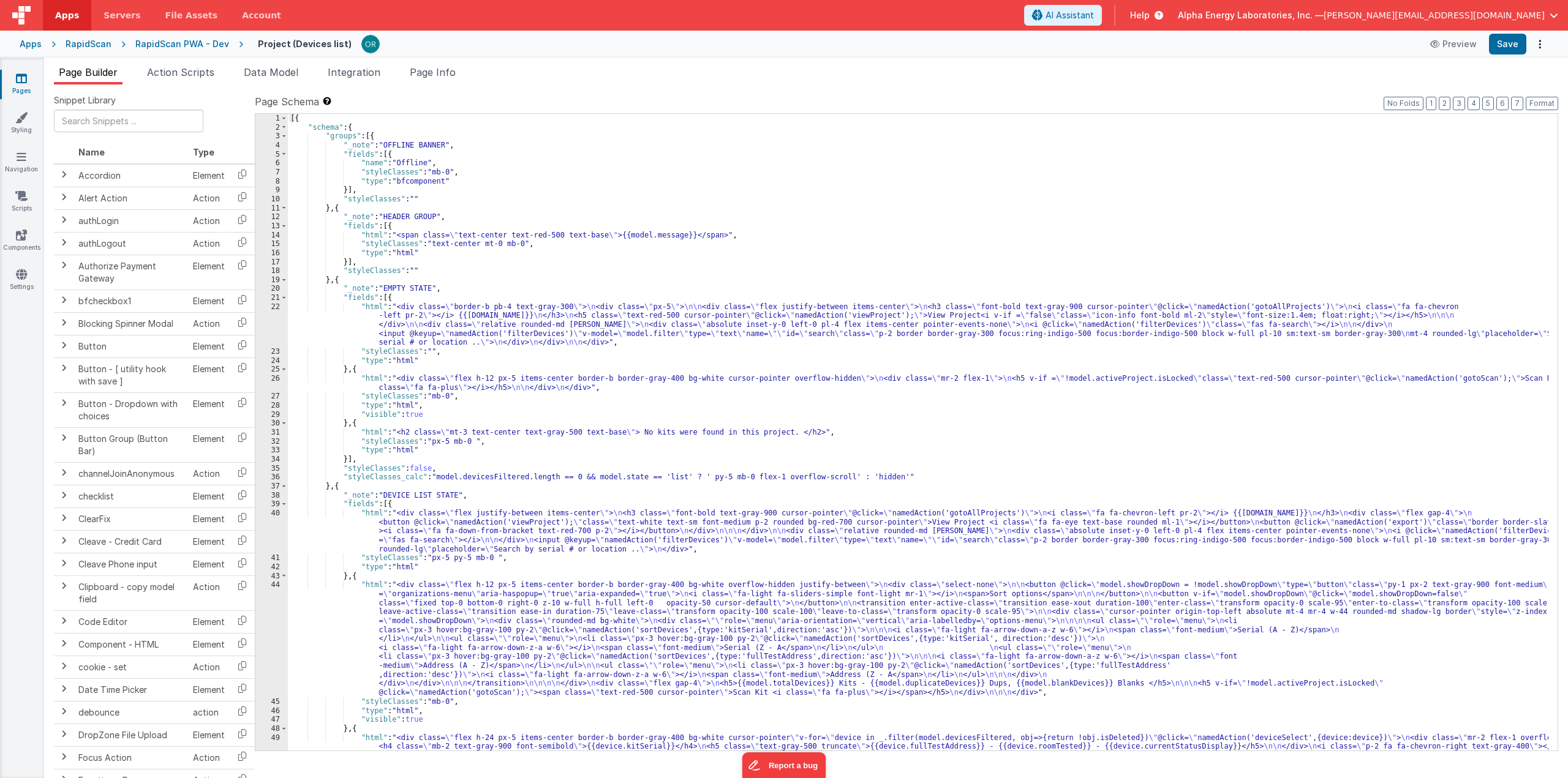
click at [547, 326] on div "[{ "schema" : { "groups" : [{ "_note" : "OFFLINE BANNER" , "fields" : [{ "name"…" at bounding box center [918, 451] width 1261 height 674
click at [452, 338] on div "[{ "schema" : { "groups" : [{ "_note" : "OFFLINE BANNER" , "fields" : [{ "name"…" at bounding box center [918, 451] width 1261 height 674
click at [625, 499] on div "[{ "schema" : { "groups" : [{ "_note" : "OFFLINE BANNER" , "fields" : [{ "name"…" at bounding box center [918, 451] width 1261 height 674
click at [1502, 118] on span at bounding box center [1503, 124] width 15 height 16
click at [1501, 118] on span at bounding box center [1503, 124] width 15 height 16
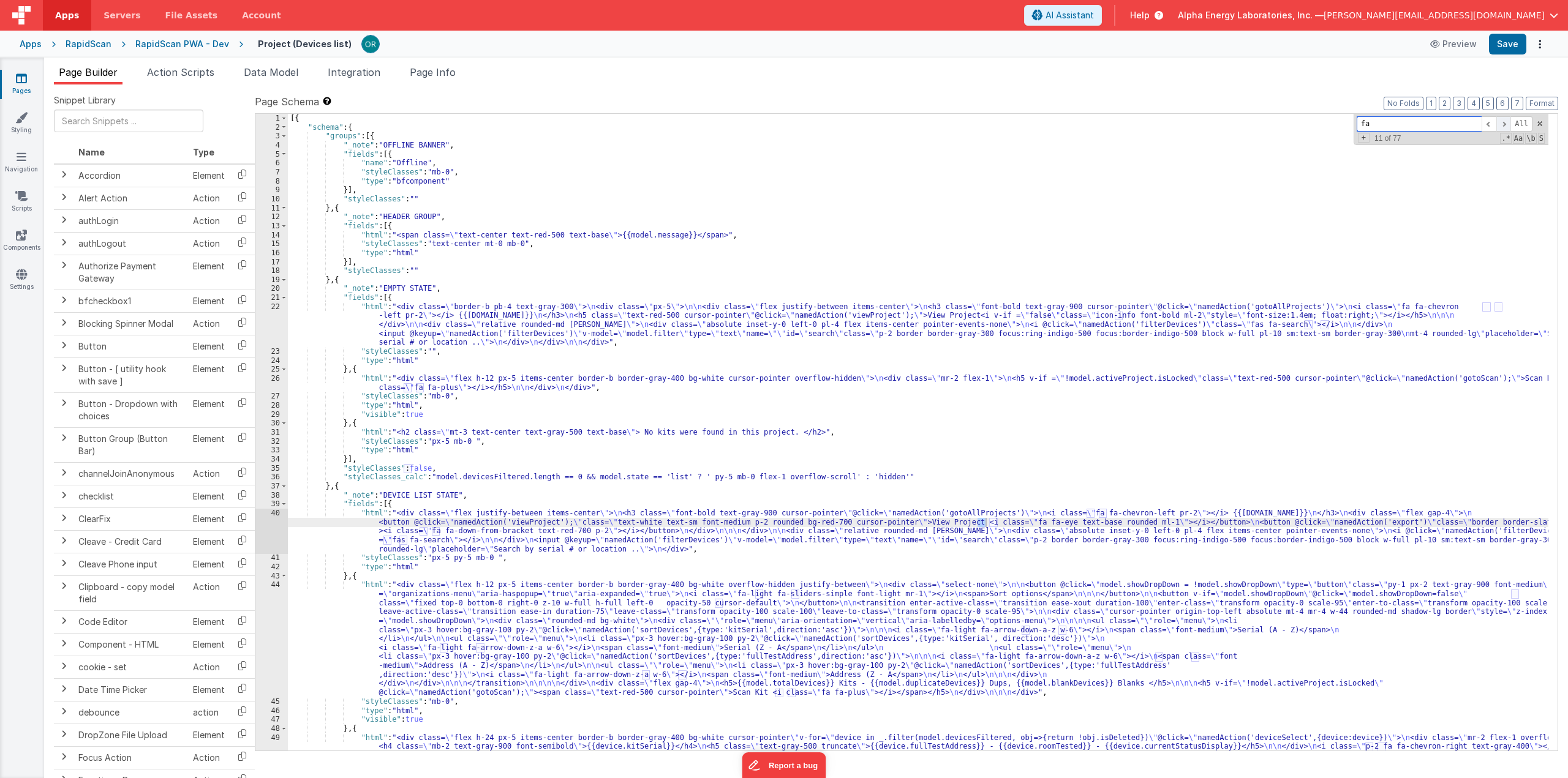
click at [1501, 118] on span at bounding box center [1503, 124] width 15 height 16
drag, startPoint x: 572, startPoint y: 532, endPoint x: 419, endPoint y: 531, distance: 153.0
click at [419, 531] on div "[{ "schema" : { "groups" : [{ "_note" : "OFFLINE BANNER" , "fields" : [{ "name"…" at bounding box center [918, 451] width 1261 height 674
click at [1453, 122] on input "fa" at bounding box center [1419, 124] width 125 height 16
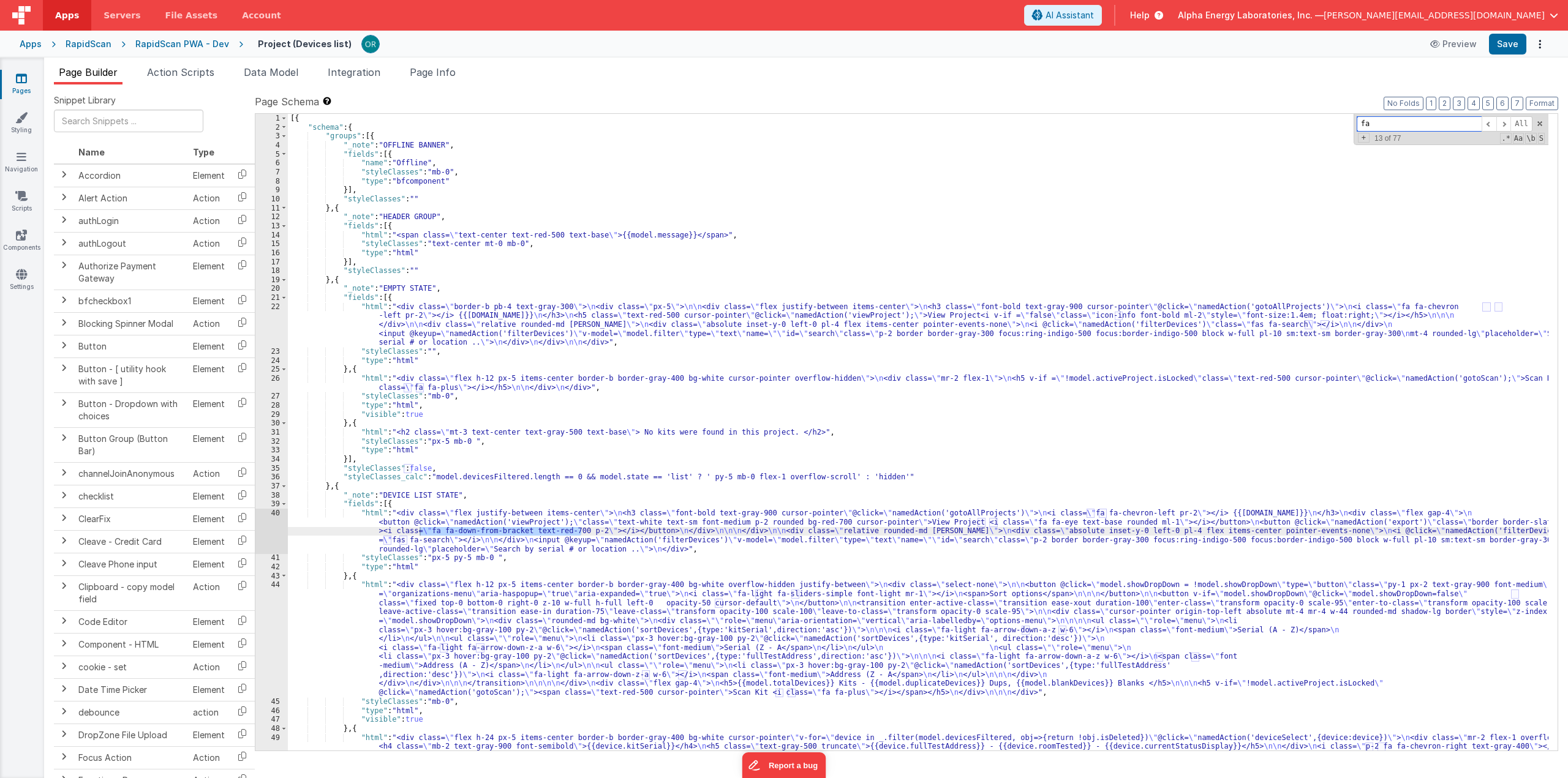
click at [1453, 122] on input "fa" at bounding box center [1419, 124] width 125 height 16
paste input "fa-down-from-bracket text-red-700 p-2"
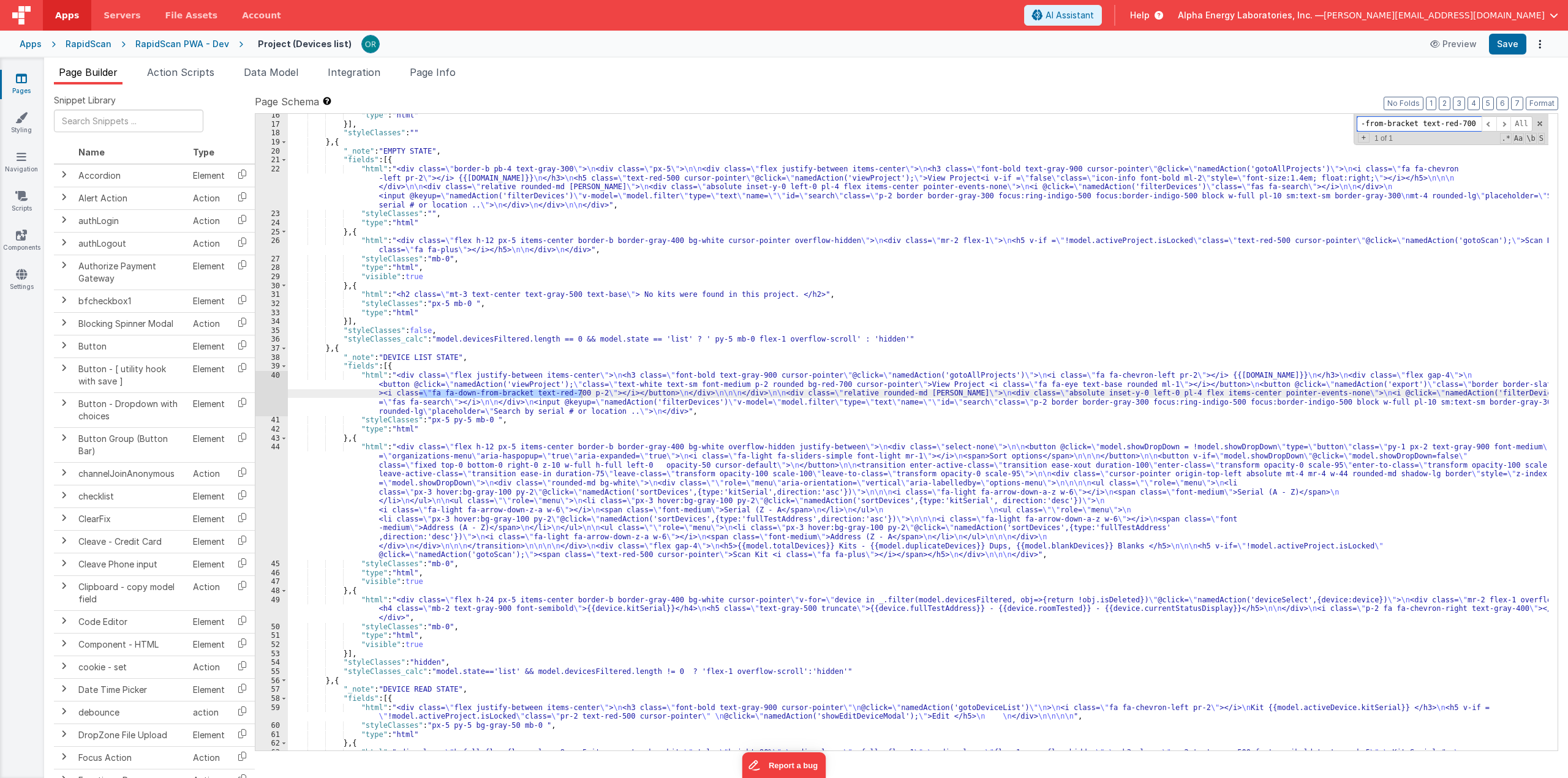
scroll to position [211, 0]
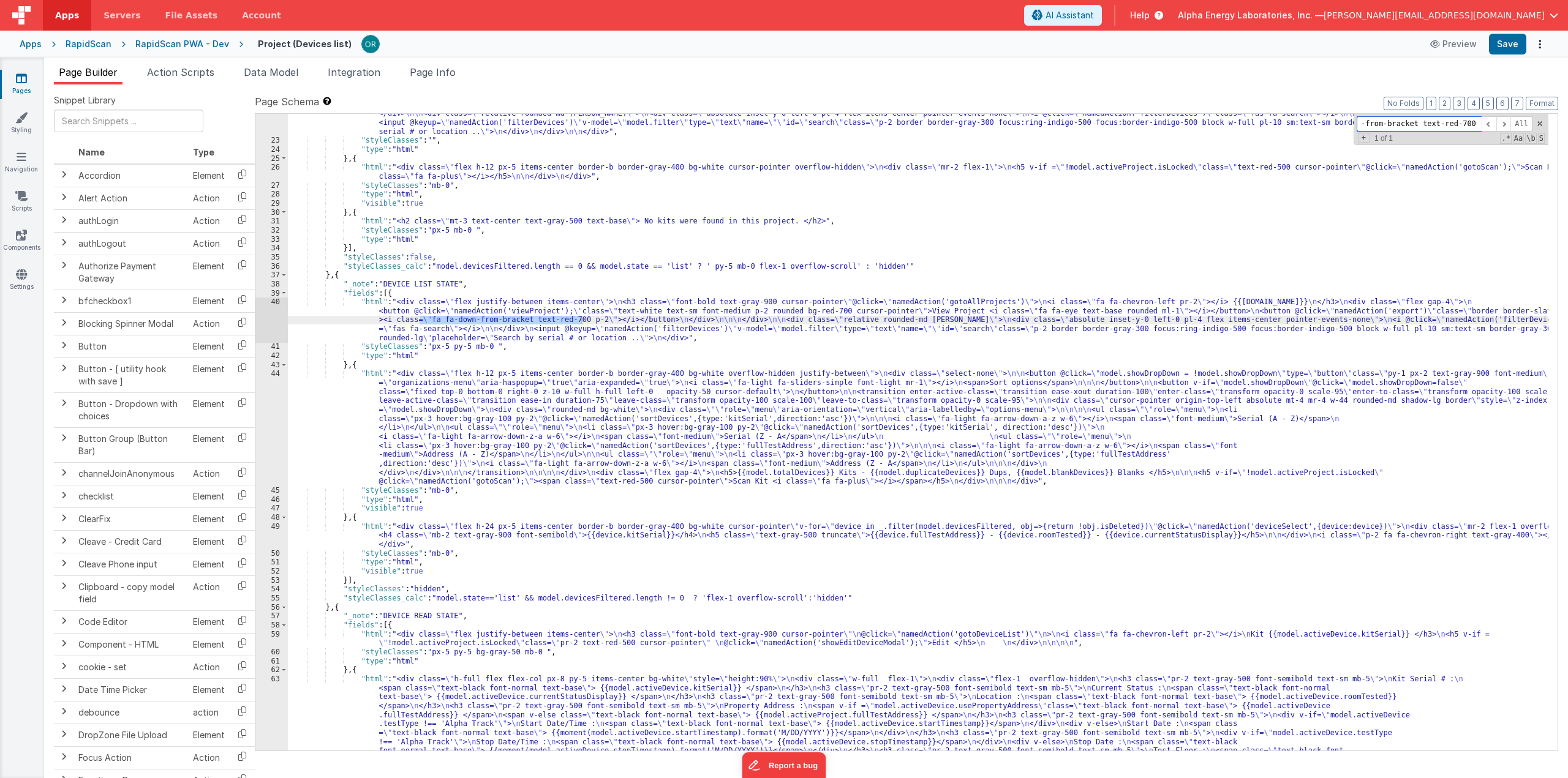
type input "fa fa-down-from-bracket text-red-700 p-2"
click at [192, 44] on div "RapidScan PWA - Dev" at bounding box center [182, 44] width 93 height 13
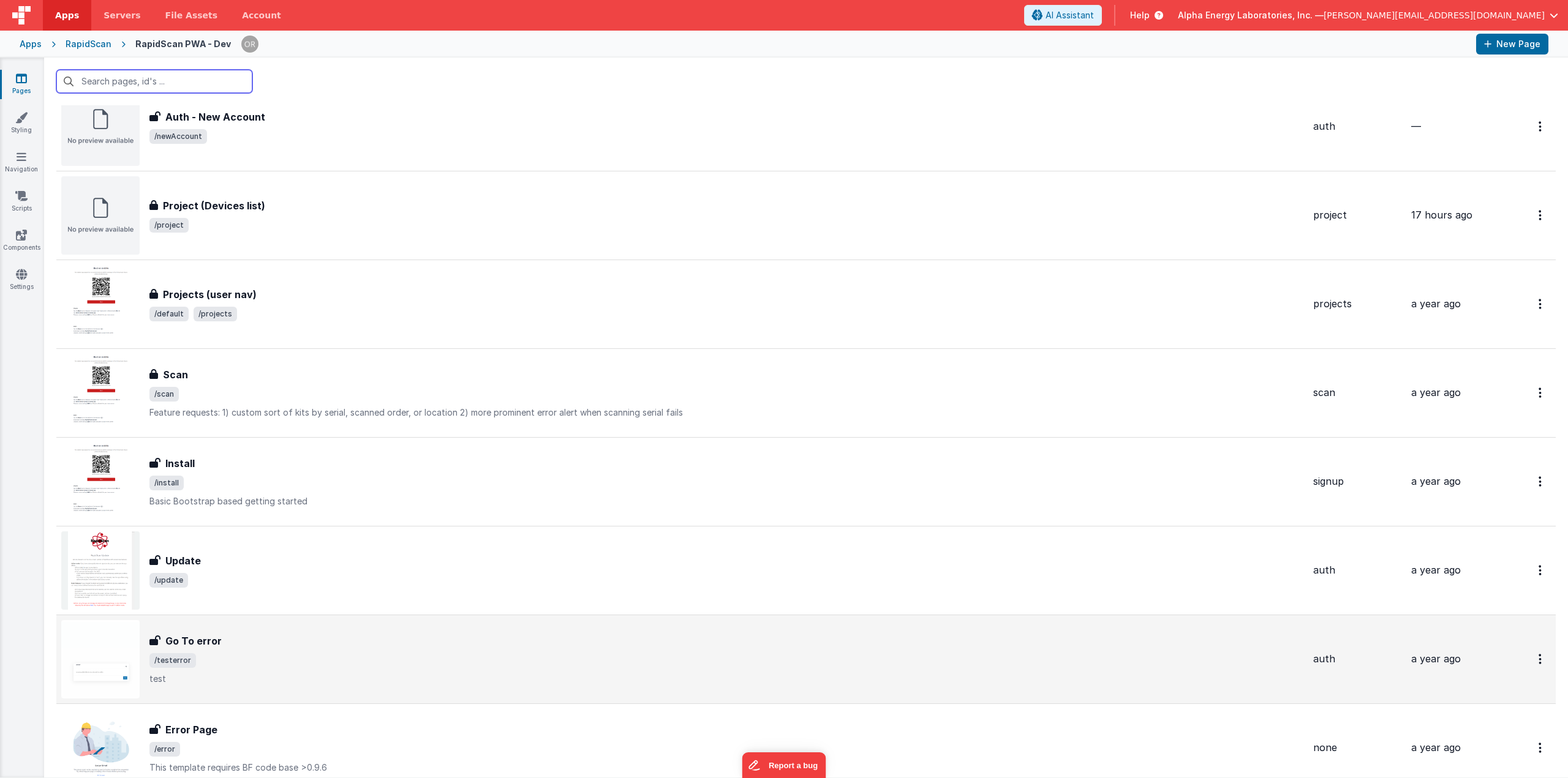
scroll to position [917, 0]
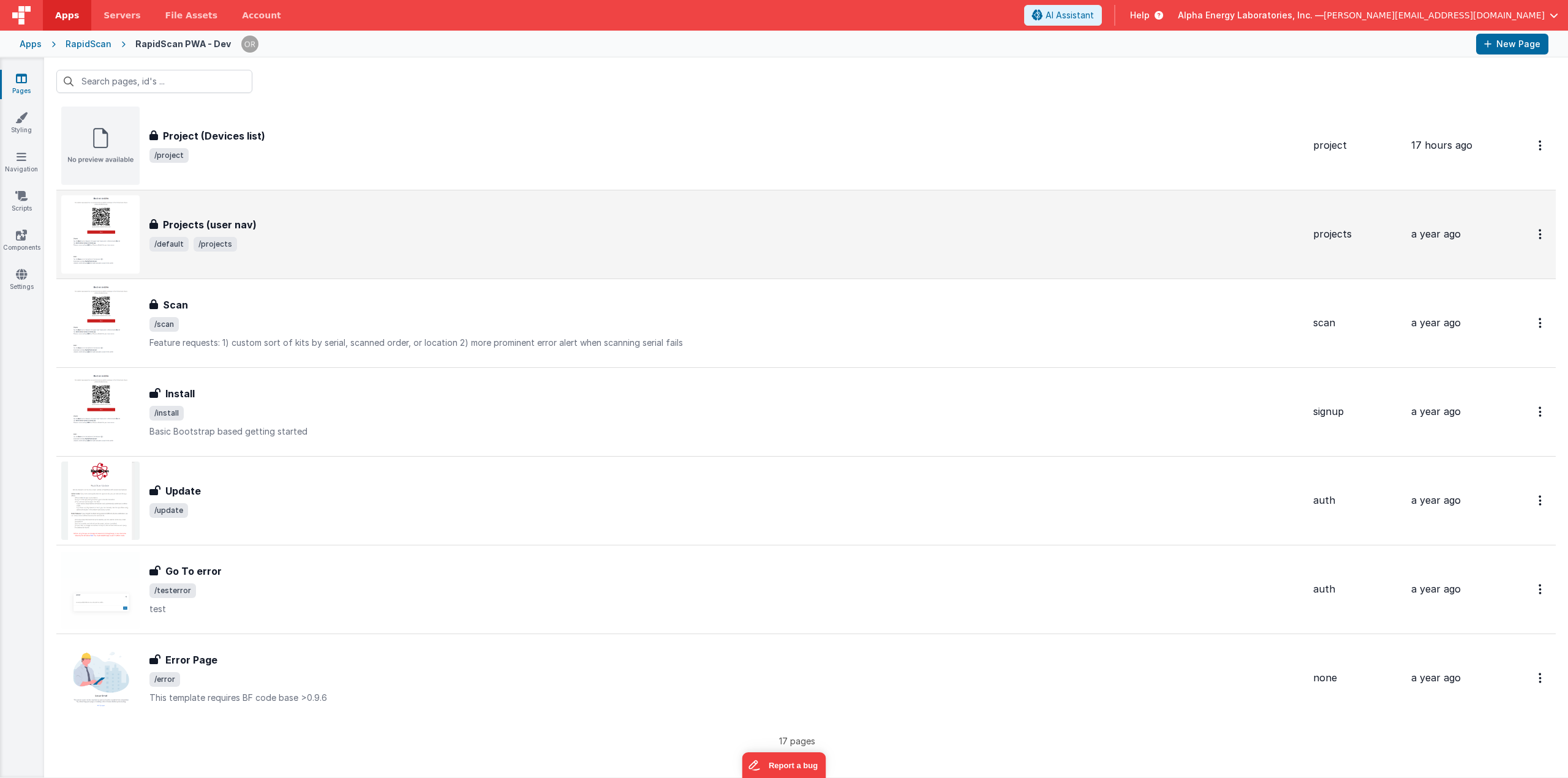
click at [283, 190] on td "Projects (user nav) Projects (user nav) /default /projects" at bounding box center [682, 234] width 1251 height 89
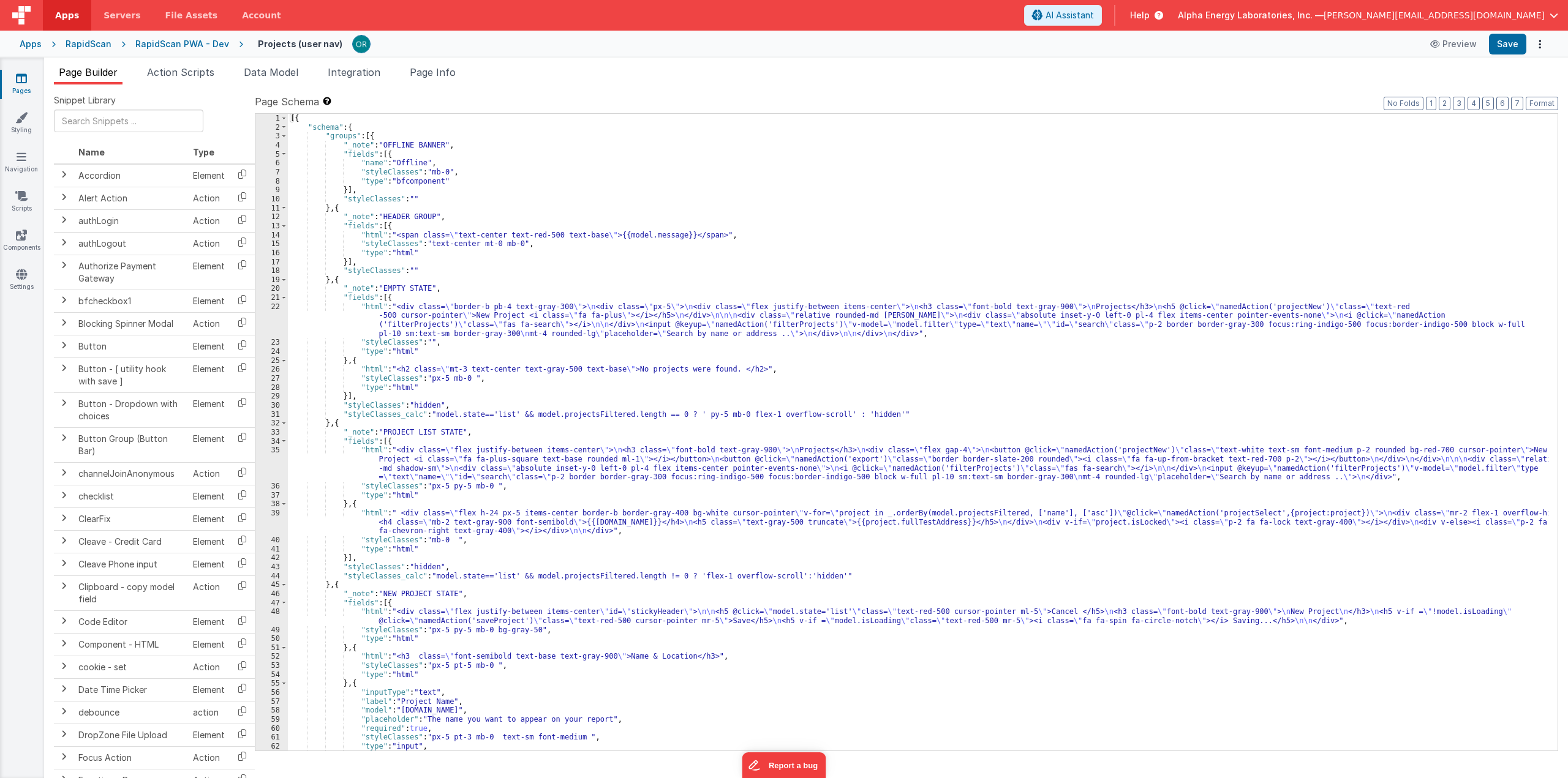
click at [674, 334] on div "[{ "schema" : { "groups" : [{ "_note" : "OFFLINE BANNER" , "fields" : [{ "name"…" at bounding box center [918, 441] width 1261 height 655
click at [615, 331] on div "[{ "schema" : { "groups" : [{ "_note" : "OFFLINE BANNER" , "fields" : [{ "name"…" at bounding box center [918, 441] width 1261 height 655
click at [512, 329] on div "[{ "schema" : { "groups" : [{ "_note" : "OFFLINE BANNER" , "fields" : [{ "name"…" at bounding box center [918, 441] width 1261 height 655
click at [479, 477] on div "[{ "schema" : { "groups" : [{ "_note" : "OFFLINE BANNER" , "fields" : [{ "name"…" at bounding box center [918, 441] width 1261 height 655
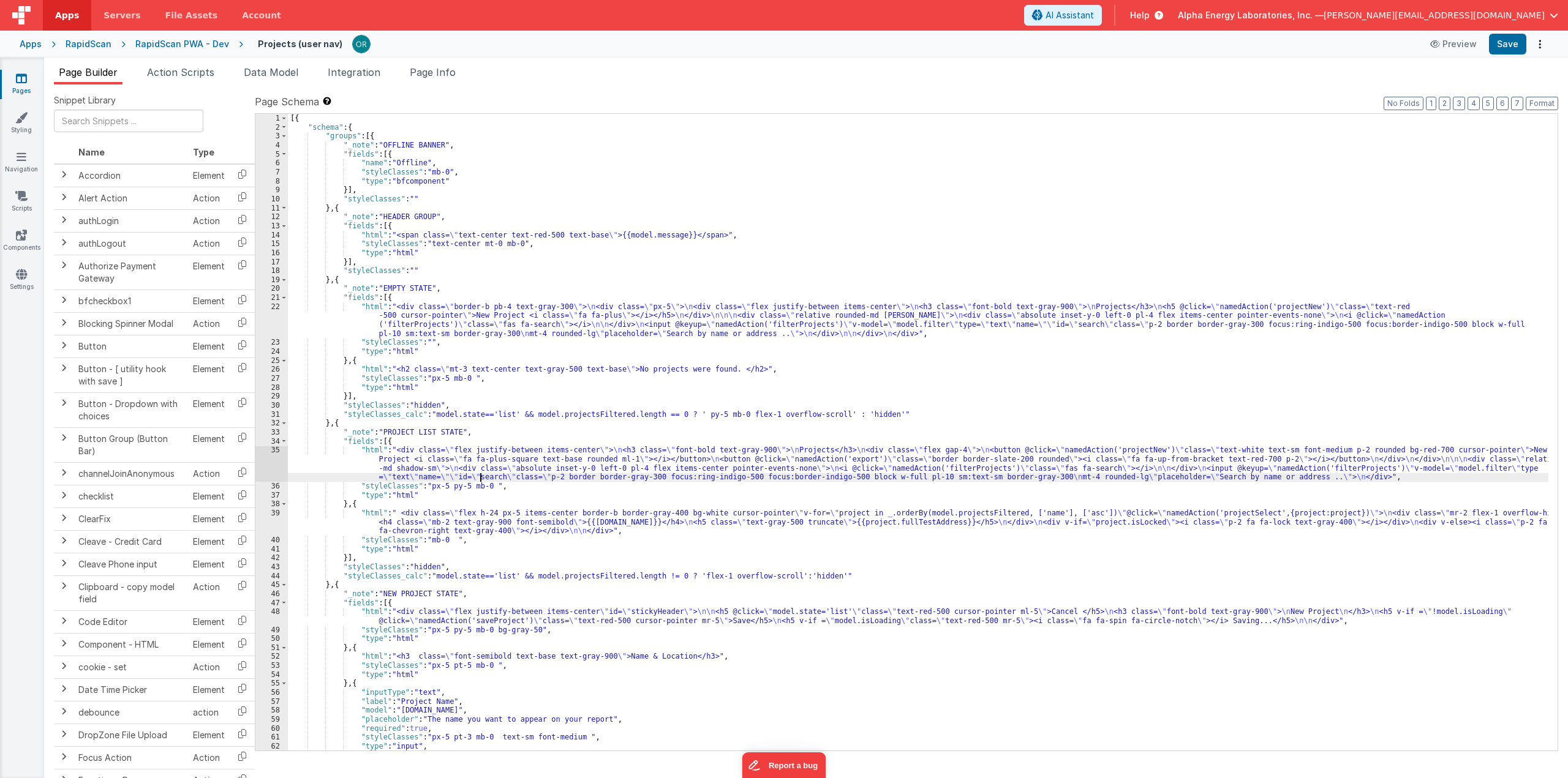
click at [764, 391] on div "[{ "schema" : { "groups" : [{ "_note" : "OFFLINE BANNER" , "fields" : [{ "name"…" at bounding box center [918, 441] width 1261 height 655
click at [1085, 474] on div "[{ "schema" : { "groups" : [{ "_note" : "OFFLINE BANNER" , "fields" : [{ "name"…" at bounding box center [918, 441] width 1261 height 655
click at [372, 453] on div "[{ "schema" : { "groups" : [{ "_note" : "OFFLINE BANNER" , "fields" : [{ "name"…" at bounding box center [918, 441] width 1261 height 655
click at [271, 450] on div "35" at bounding box center [271, 463] width 32 height 36
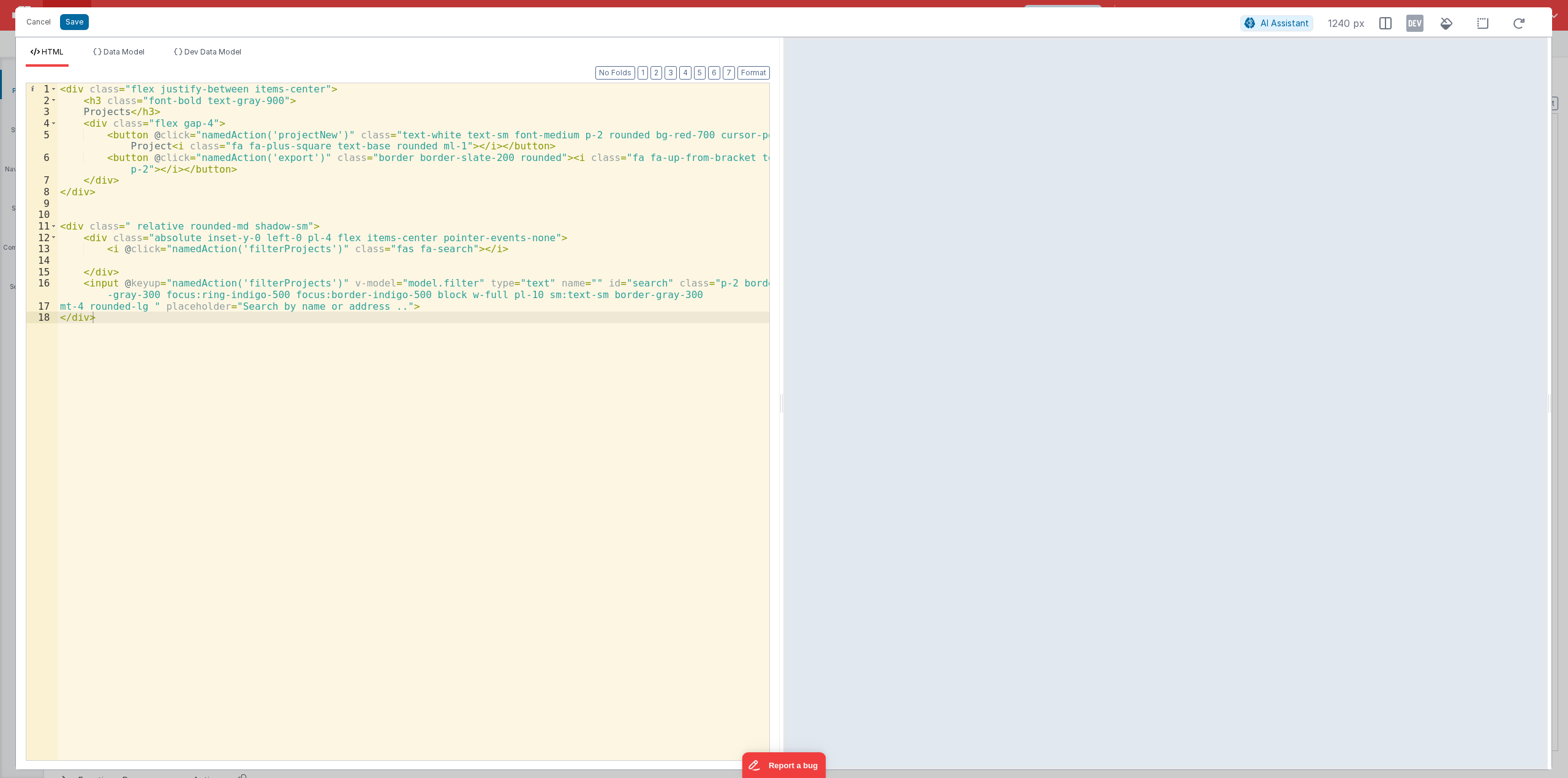
click at [104, 158] on div "< div class = "flex justify-between items-center" > < h3 class = "font-bold tex…" at bounding box center [413, 433] width 712 height 700
click at [285, 167] on div "< div class = "flex justify-between items-center" > < h3 class = "font-bold tex…" at bounding box center [413, 433] width 712 height 700
click at [110, 156] on div "< div class = "flex justify-between items-center" > < h3 class = "font-bold tex…" at bounding box center [413, 433] width 712 height 700
click at [103, 155] on div "< div class = "flex justify-between items-center" > < h3 class = "font-bold tex…" at bounding box center [413, 433] width 712 height 700
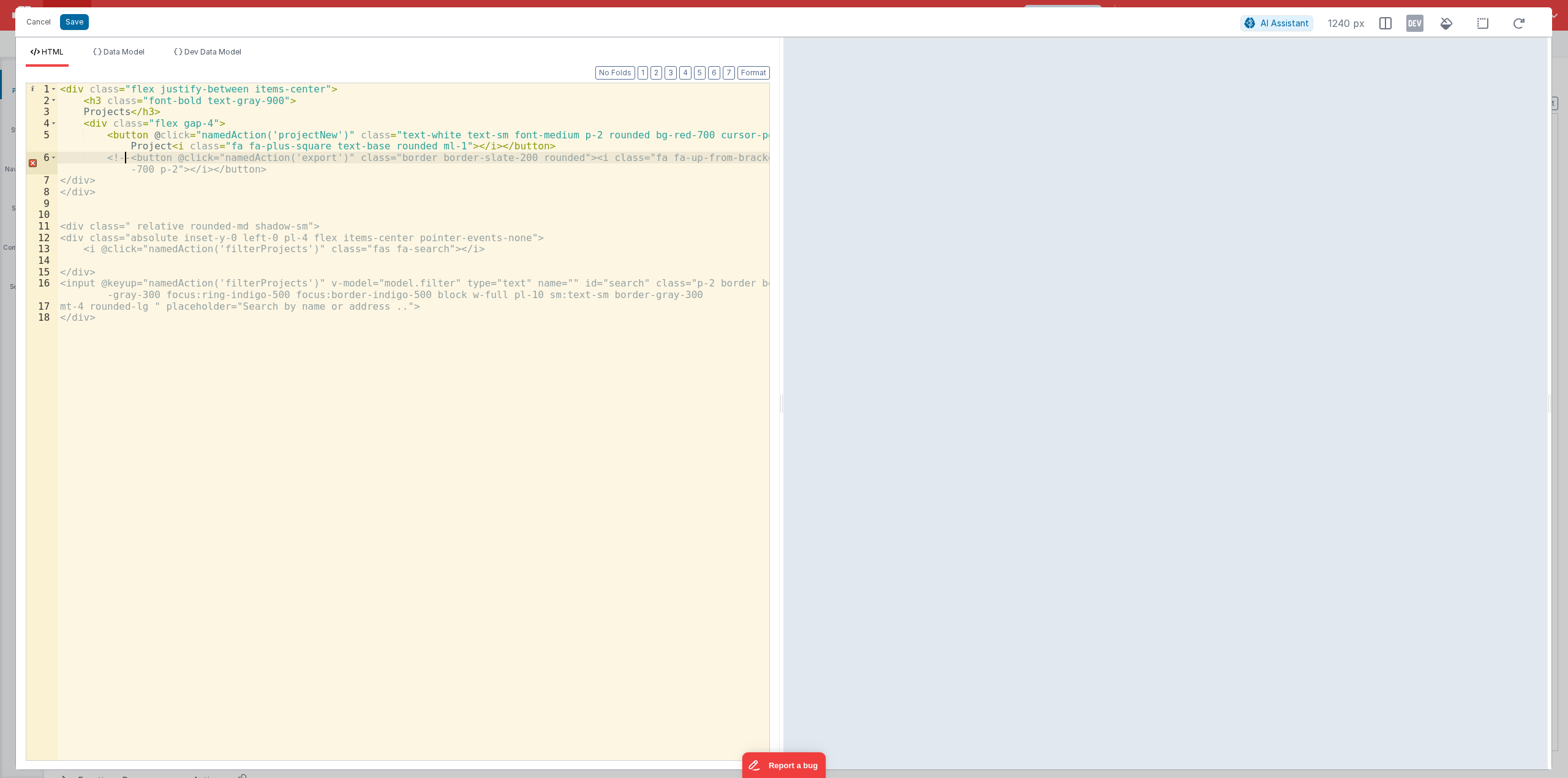
click at [264, 168] on div "< div class = "flex justify-between items-center" > < h3 class = "font-bold tex…" at bounding box center [413, 433] width 712 height 700
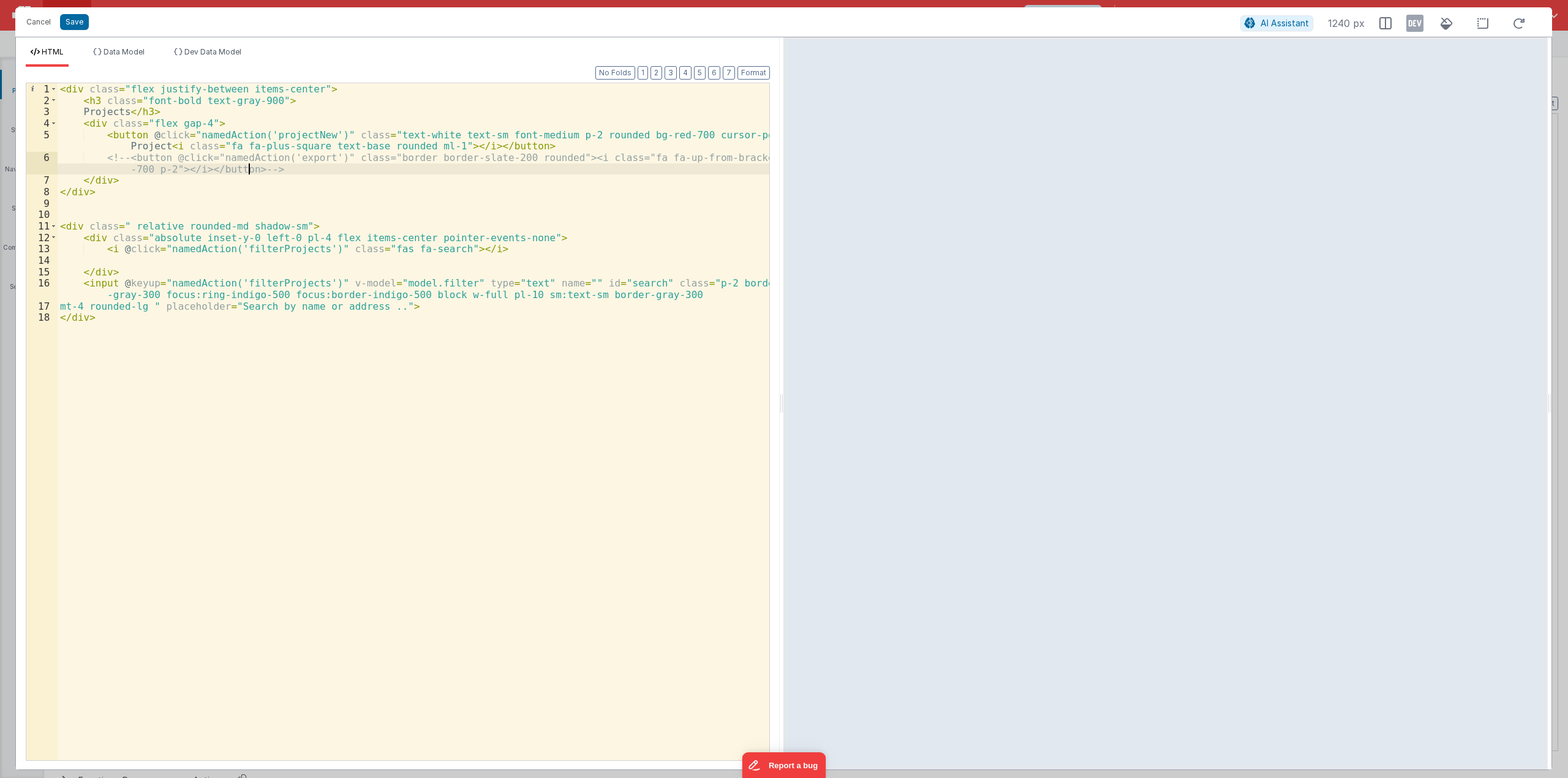
click at [249, 167] on div "< div class = "flex justify-between items-center" > < h3 class = "font-bold tex…" at bounding box center [413, 433] width 712 height 700
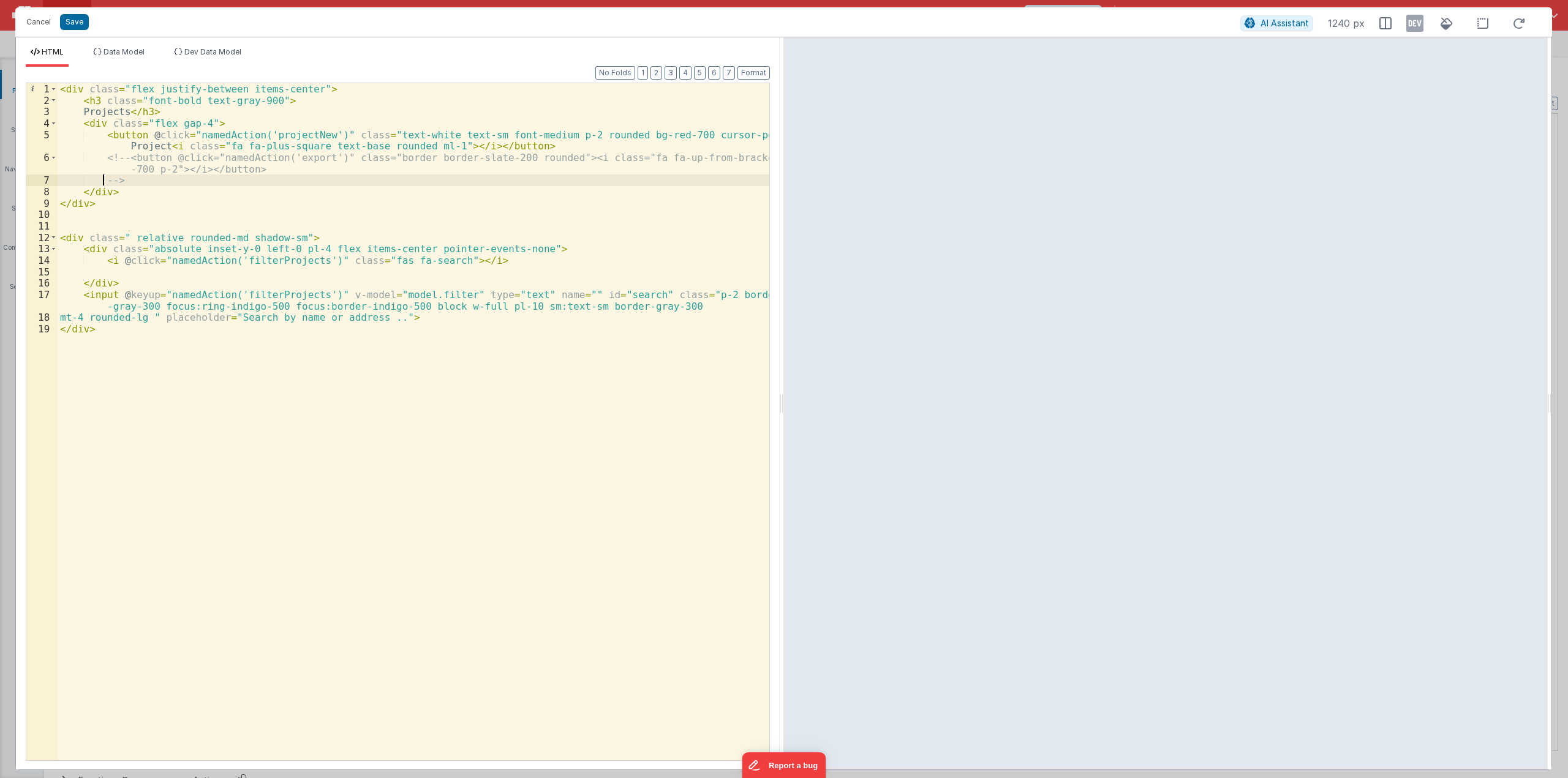
click at [281, 236] on div "< div class = "flex justify-between items-center" > < h3 class = "font-bold tex…" at bounding box center [413, 433] width 712 height 700
click at [524, 163] on div "< div class = "flex justify-between items-center" > < h3 class = "font-bold tex…" at bounding box center [413, 433] width 712 height 700
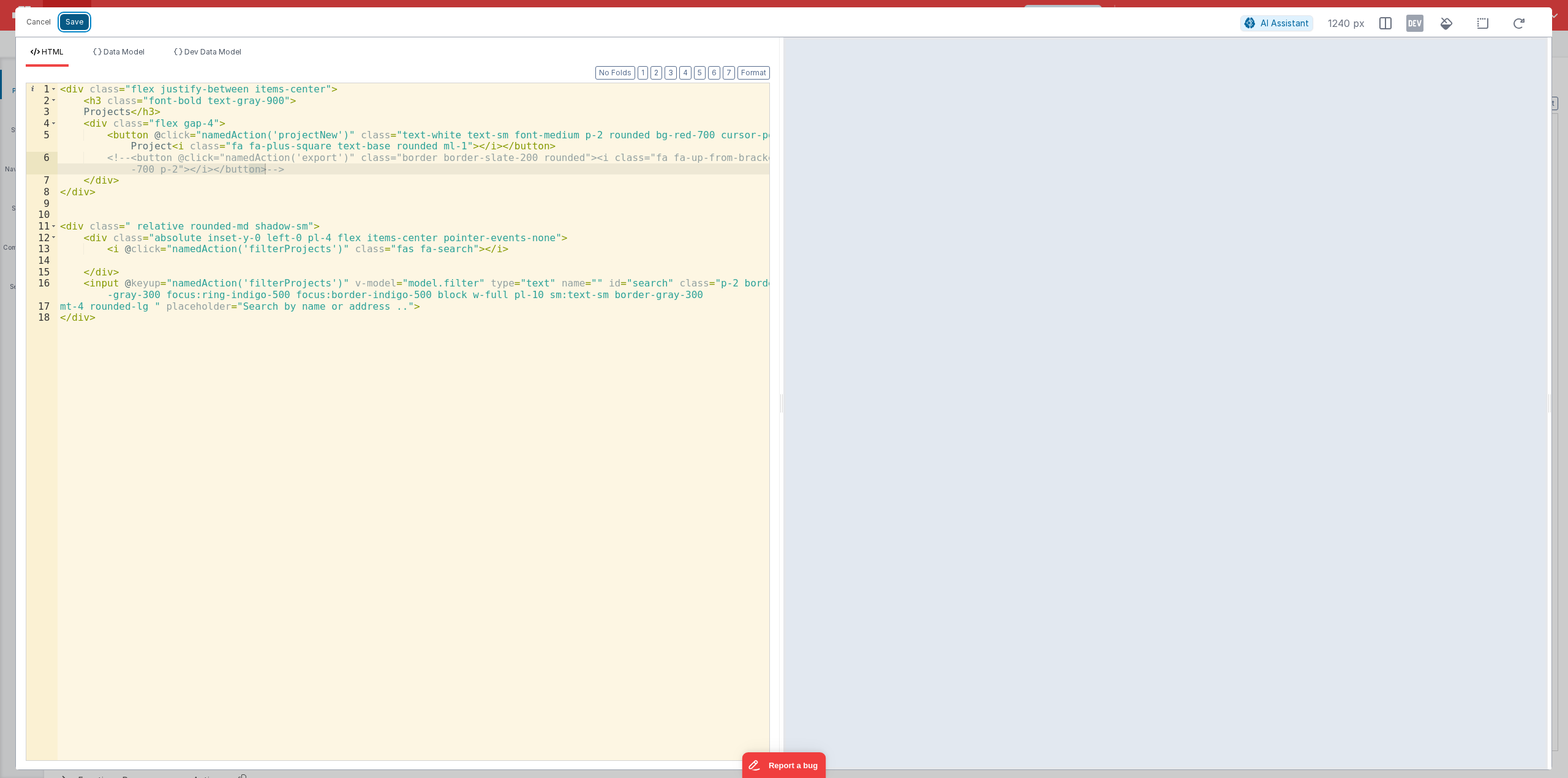
click at [72, 22] on button "Save" at bounding box center [75, 21] width 29 height 16
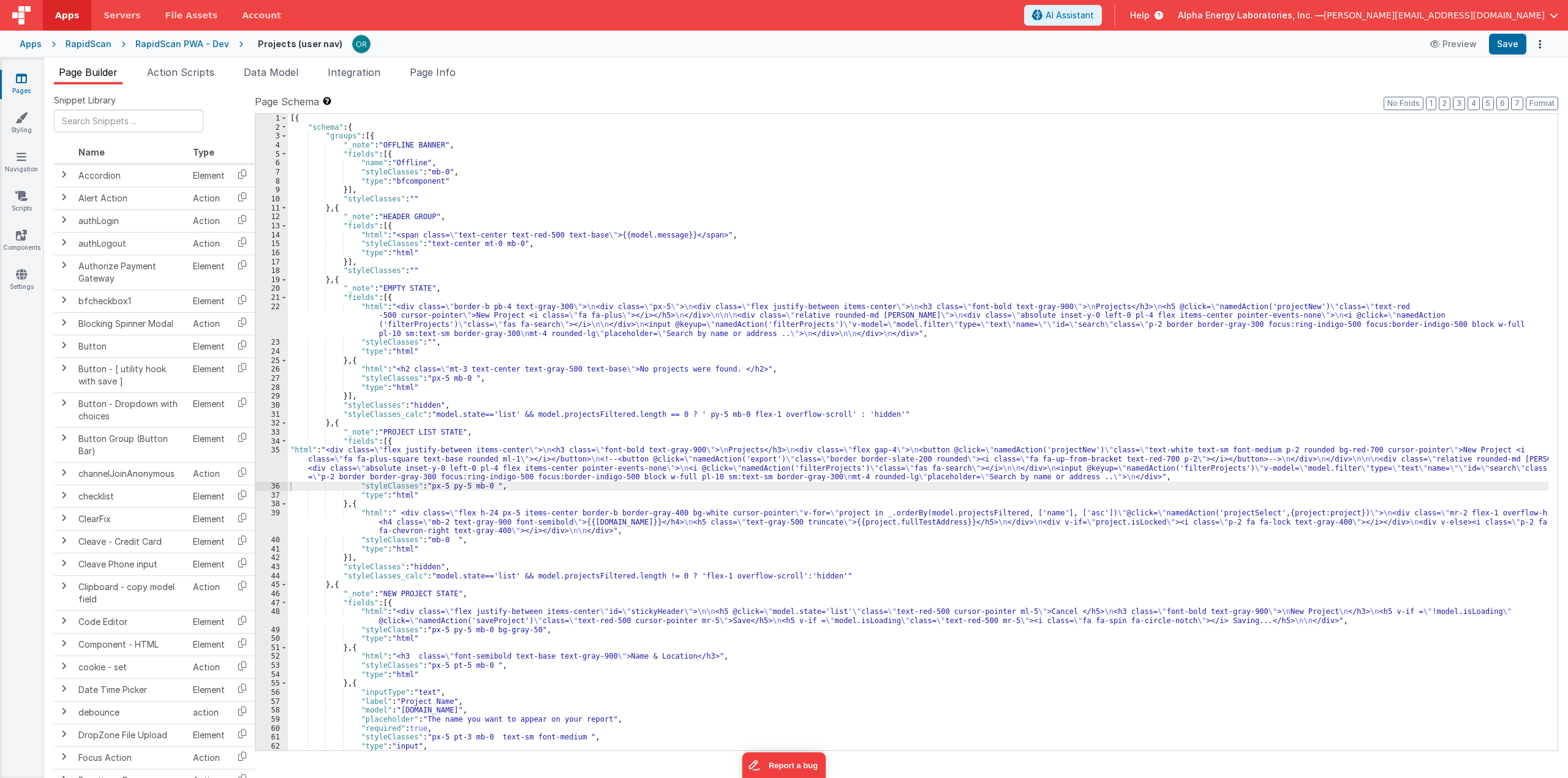
click at [289, 449] on div "[{ "schema" : { "groups" : [{ "_note" : "OFFLINE BANNER" , "fields" : [{ "name"…" at bounding box center [918, 441] width 1261 height 655
click at [422, 487] on div "[{ "schema" : { "groups" : [{ "_note" : "OFFLINE BANNER" , "fields" : [{ "name"…" at bounding box center [918, 441] width 1261 height 655
click at [443, 352] on div "[{ "schema" : { "groups" : [{ "_note" : "OFFLINE BANNER" , "fields" : [{ "name"…" at bounding box center [918, 441] width 1261 height 655
